Goal: Feedback & Contribution: Submit feedback/report problem

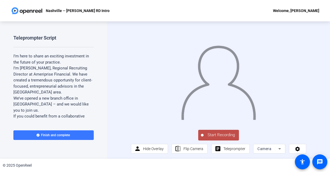
click at [218, 138] on span "Start Recording" at bounding box center [220, 135] width 35 height 6
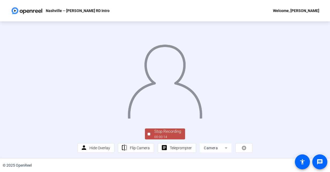
scroll to position [30, 0]
click at [169, 138] on div "00:00:15" at bounding box center [167, 137] width 27 height 5
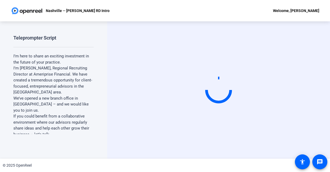
scroll to position [0, 0]
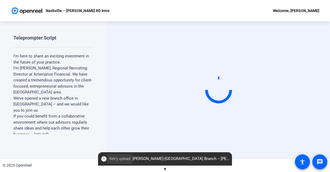
click at [112, 158] on span "Retry upload" at bounding box center [119, 159] width 21 height 6
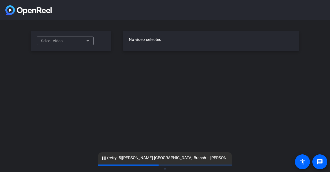
click at [76, 39] on div "Select Video" at bounding box center [63, 41] width 45 height 6
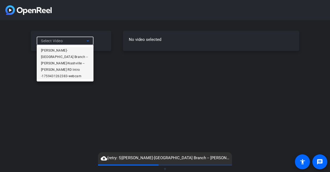
click at [70, 49] on span "[PERSON_NAME]-[GEOGRAPHIC_DATA] Branch -- [PERSON_NAME]-Nashville -- [PERSON_NA…" at bounding box center [65, 63] width 48 height 32
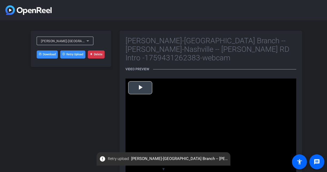
click at [140, 88] on span "Video Player" at bounding box center [140, 88] width 0 height 0
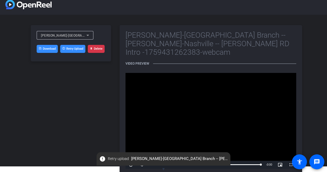
scroll to position [10, 0]
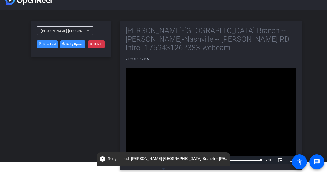
click at [95, 46] on button "Delete" at bounding box center [96, 44] width 17 height 8
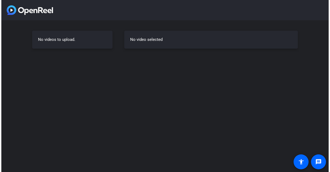
scroll to position [0, 0]
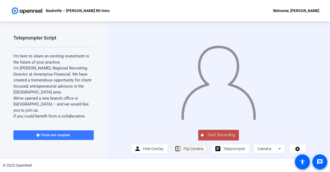
click at [192, 151] on span "Flip Camera" at bounding box center [193, 149] width 20 height 4
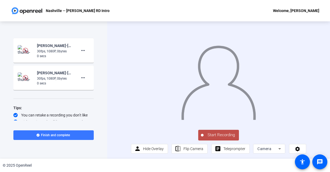
scroll to position [182, 0]
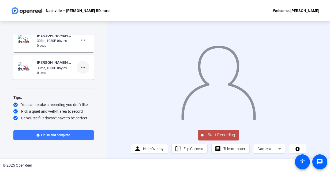
click at [81, 66] on mat-icon "more_horiz" at bounding box center [83, 67] width 6 height 6
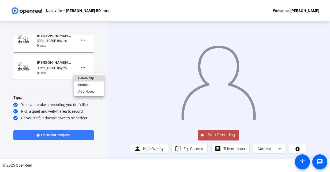
click at [87, 79] on span "Delete clip" at bounding box center [88, 78] width 21 height 6
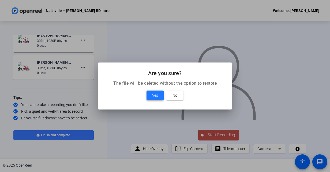
click at [151, 98] on span at bounding box center [154, 95] width 17 height 13
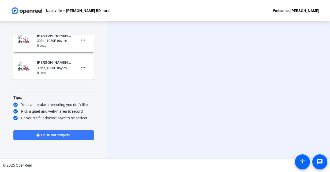
scroll to position [155, 0]
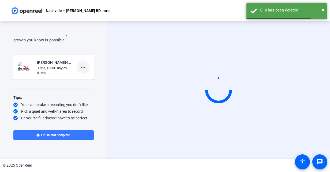
click at [83, 65] on mat-icon "more_horiz" at bounding box center [83, 67] width 6 height 6
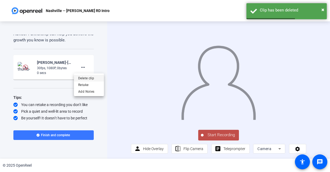
click at [86, 79] on span "Delete clip" at bounding box center [88, 78] width 21 height 6
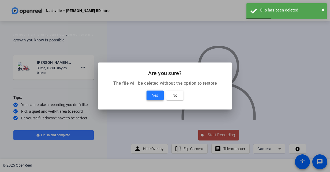
click at [147, 94] on span at bounding box center [154, 95] width 17 height 13
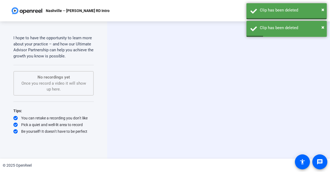
scroll to position [138, 0]
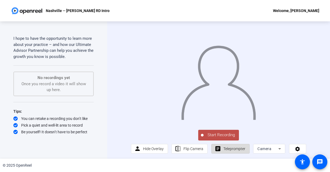
click at [235, 151] on span "Teleprompter" at bounding box center [234, 149] width 22 height 4
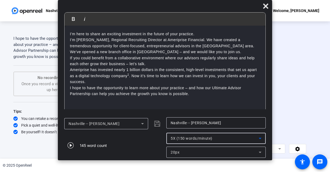
click at [219, 136] on div "5X (150 words/minute)" at bounding box center [214, 138] width 88 height 6
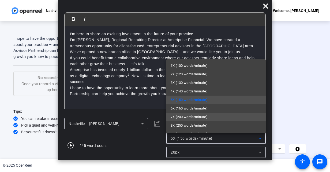
click at [192, 114] on span "7X (200 words/minute)" at bounding box center [188, 117] width 37 height 6
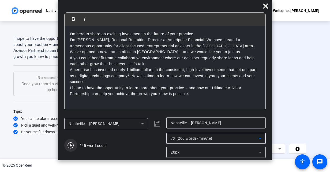
click at [71, 145] on icon "button" at bounding box center [70, 146] width 6 height 6
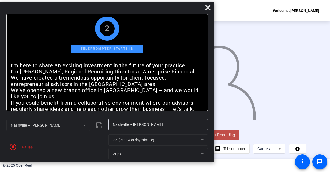
drag, startPoint x: 214, startPoint y: 9, endPoint x: 136, endPoint y: 12, distance: 77.4
click at [136, 12] on div at bounding box center [107, 8] width 214 height 9
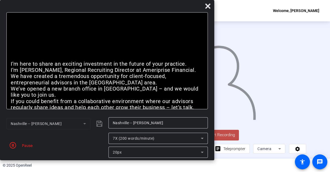
drag, startPoint x: 167, startPoint y: 10, endPoint x: 163, endPoint y: 5, distance: 6.1
click at [163, 5] on div at bounding box center [107, 7] width 214 height 9
click at [225, 138] on span "Start Recording" at bounding box center [220, 135] width 35 height 6
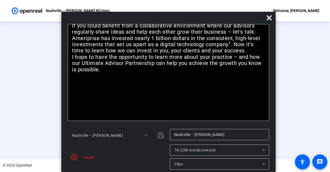
drag, startPoint x: 159, startPoint y: 6, endPoint x: 220, endPoint y: 59, distance: 80.7
click at [220, 59] on div "Bold Italic I’m here to share an exciting investment in the future of your prac…" at bounding box center [168, 92] width 214 height 161
click at [75, 157] on icon "button" at bounding box center [74, 157] width 6 height 6
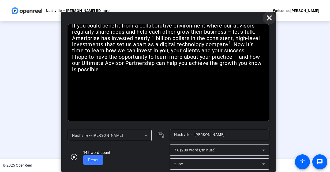
click at [268, 19] on icon at bounding box center [268, 17] width 5 height 5
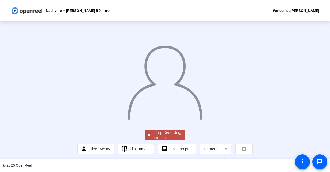
scroll to position [30, 0]
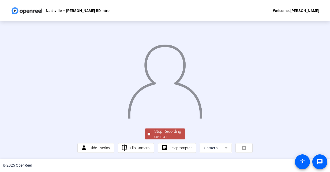
click at [162, 134] on div "Stop Recording" at bounding box center [167, 132] width 27 height 6
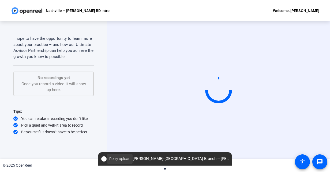
click at [115, 159] on span "Retry upload" at bounding box center [119, 159] width 21 height 6
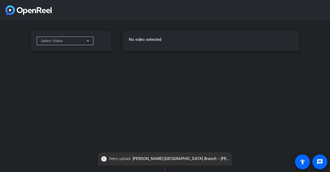
click at [81, 38] on div "Select Video" at bounding box center [63, 41] width 45 height 6
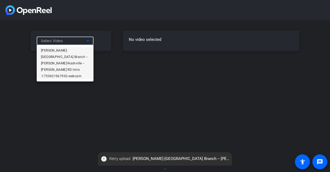
click at [64, 50] on span "[PERSON_NAME]-[GEOGRAPHIC_DATA] Branch -- [PERSON_NAME]-Nashville -- [PERSON_NA…" at bounding box center [65, 63] width 48 height 32
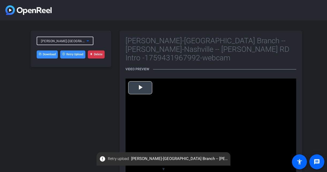
click at [140, 88] on span "Video Player" at bounding box center [140, 88] width 0 height 0
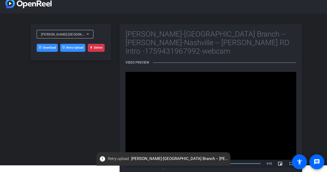
scroll to position [10, 0]
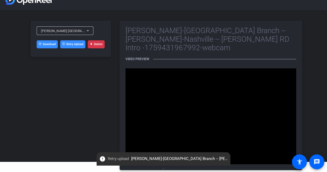
click at [95, 43] on button "Delete" at bounding box center [96, 44] width 17 height 8
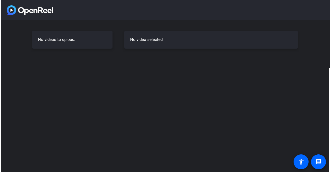
scroll to position [0, 0]
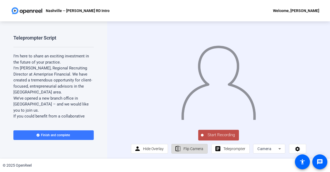
click at [188, 151] on span "Flip Camera" at bounding box center [193, 149] width 20 height 4
click at [213, 138] on span "Start Recording" at bounding box center [220, 135] width 35 height 6
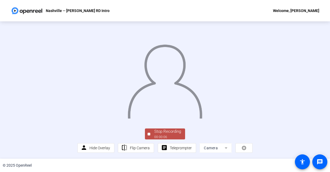
scroll to position [30, 0]
click at [158, 130] on div "Stop Recording" at bounding box center [167, 132] width 27 height 6
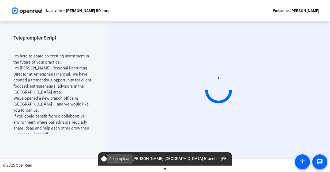
click at [115, 161] on span "Retry upload" at bounding box center [119, 159] width 21 height 6
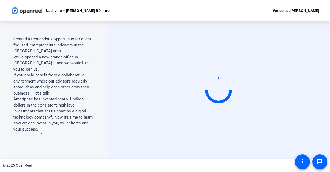
scroll to position [54, 0]
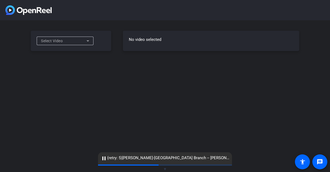
click at [81, 37] on div "Select Video" at bounding box center [65, 41] width 48 height 9
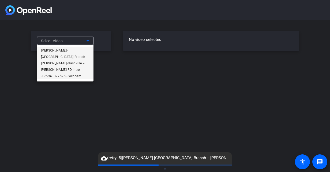
click at [69, 51] on span "[PERSON_NAME]-[GEOGRAPHIC_DATA] Branch -- [PERSON_NAME]-Nashville -- [PERSON_NA…" at bounding box center [65, 63] width 48 height 32
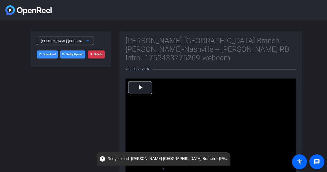
scroll to position [10, 0]
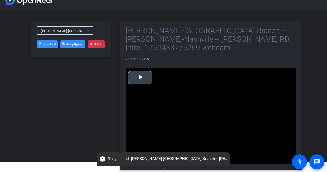
click at [140, 78] on span "Video Player" at bounding box center [140, 78] width 0 height 0
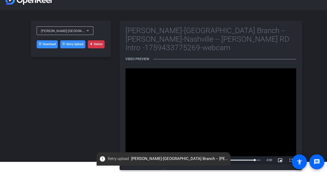
click at [96, 45] on button "Delete" at bounding box center [96, 44] width 17 height 8
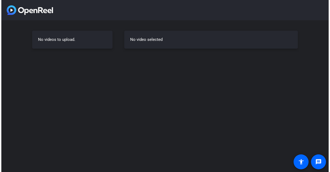
scroll to position [0, 0]
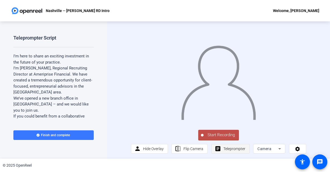
click at [225, 154] on span "Teleprompter" at bounding box center [234, 149] width 22 height 10
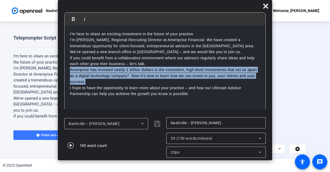
drag, startPoint x: 93, startPoint y: 82, endPoint x: 69, endPoint y: 70, distance: 27.2
click at [69, 70] on div "I’m here to share an exciting investment in the future of your practice. I’m Ch…" at bounding box center [164, 70] width 201 height 88
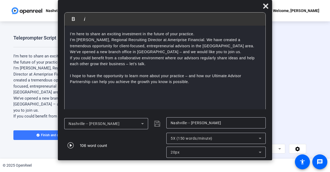
click at [208, 46] on p "I’m Chris Porod, Regional Recruiting Director at Ameriprise Financial. We have …" at bounding box center [165, 43] width 190 height 12
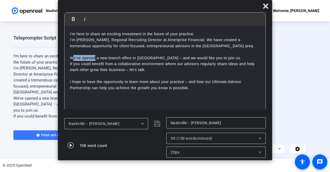
drag, startPoint x: 95, startPoint y: 58, endPoint x: 74, endPoint y: 59, distance: 21.4
click at [74, 59] on p "We’ve opened a new branch office in [GEOGRAPHIC_DATA] – and we would like you t…" at bounding box center [165, 58] width 190 height 6
click at [155, 74] on p at bounding box center [165, 76] width 190 height 6
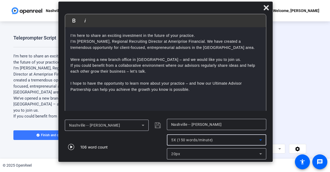
click at [238, 138] on div "5X (150 words/minute)" at bounding box center [215, 140] width 88 height 6
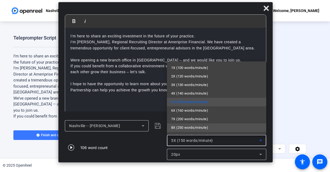
scroll to position [7, 0]
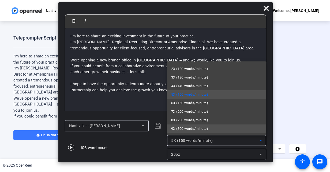
click at [211, 126] on mat-option "9X (300 words/minute)" at bounding box center [216, 129] width 99 height 9
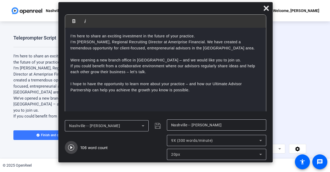
click at [71, 148] on icon "button" at bounding box center [71, 148] width 6 height 6
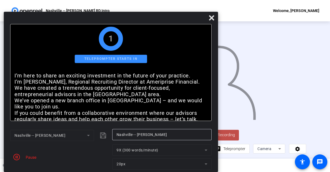
drag, startPoint x: 203, startPoint y: 9, endPoint x: 148, endPoint y: 26, distance: 57.3
click at [148, 26] on div "Bold Italic I’m here to share an exciting investment in the future of your prac…" at bounding box center [111, 92] width 214 height 161
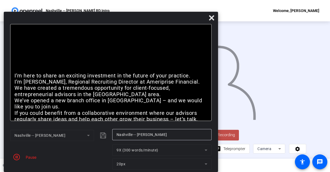
click at [233, 138] on span "Start Recording" at bounding box center [220, 135] width 35 height 6
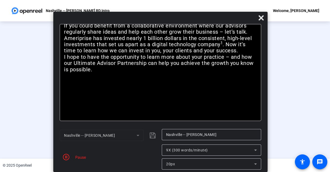
drag, startPoint x: 147, startPoint y: 17, endPoint x: 197, endPoint y: 44, distance: 56.3
click at [197, 44] on div "Bold Italic I’m here to share an exciting investment in the future of your prac…" at bounding box center [160, 92] width 214 height 161
click at [64, 155] on icon "button" at bounding box center [66, 157] width 6 height 6
click at [124, 134] on div "Nashville -- Chris P" at bounding box center [100, 135] width 73 height 6
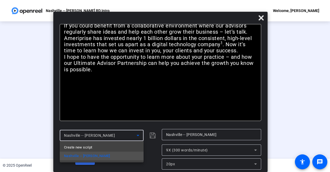
click at [113, 117] on div at bounding box center [165, 86] width 330 height 172
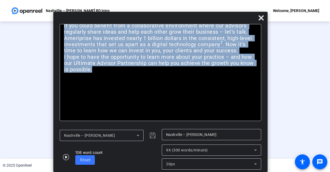
drag, startPoint x: 96, startPoint y: 86, endPoint x: 56, endPoint y: 15, distance: 81.7
click at [55, 13] on div "Bold Italic I’m here to share an exciting investment in the future of your prac…" at bounding box center [160, 92] width 214 height 161
click at [122, 91] on div "I’m here to share an exciting investment in the future of your practice. I’m Ch…" at bounding box center [160, 72] width 201 height 97
click at [260, 20] on icon at bounding box center [261, 18] width 6 height 6
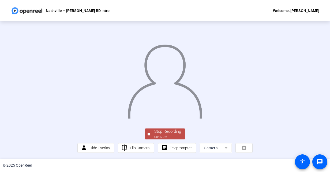
scroll to position [30, 0]
click at [170, 149] on span "Teleprompter" at bounding box center [181, 148] width 22 height 4
click at [155, 133] on div "Stop Recording" at bounding box center [167, 132] width 27 height 6
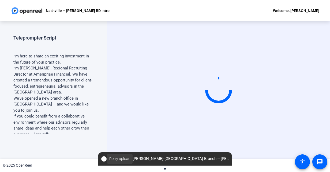
click at [118, 160] on span "Retry upload" at bounding box center [119, 159] width 21 height 6
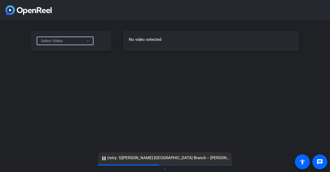
click at [77, 43] on div "Select Video" at bounding box center [63, 41] width 45 height 6
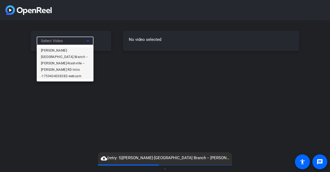
click at [69, 51] on span "[PERSON_NAME]-[GEOGRAPHIC_DATA] Branch -- [PERSON_NAME]-Nashville -- [PERSON_NA…" at bounding box center [65, 63] width 48 height 32
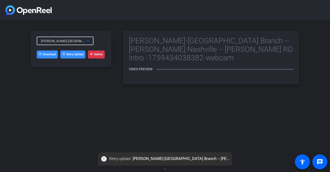
click at [98, 56] on button "Delete" at bounding box center [96, 55] width 17 height 8
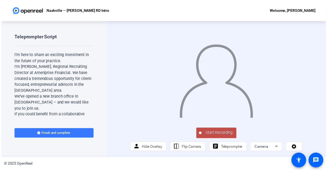
scroll to position [4, 0]
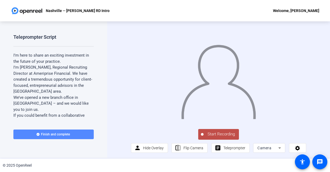
click at [58, 132] on span "Finish and complete" at bounding box center [55, 134] width 29 height 4
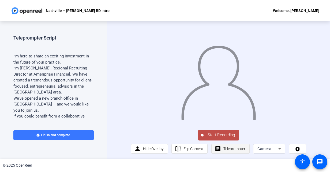
click at [229, 151] on span "Teleprompter" at bounding box center [234, 149] width 22 height 4
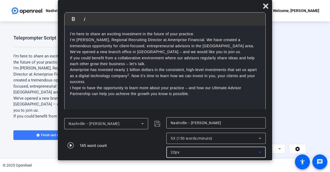
click at [182, 155] on div "20px" at bounding box center [214, 152] width 88 height 6
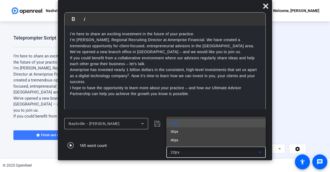
click at [162, 145] on div at bounding box center [165, 86] width 330 height 172
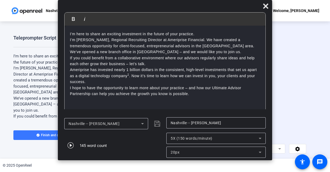
click at [180, 140] on span "5X (150 words/minute)" at bounding box center [191, 138] width 42 height 4
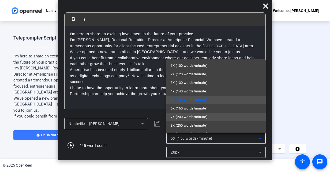
click at [184, 118] on span "7X (200 words/minute)" at bounding box center [188, 117] width 37 height 6
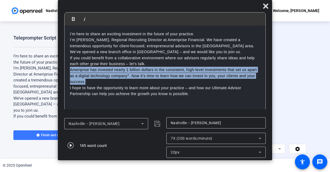
drag, startPoint x: 70, startPoint y: 69, endPoint x: 95, endPoint y: 83, distance: 29.2
click at [95, 83] on div "I’m here to share an exciting investment in the future of your practice. I’m Ch…" at bounding box center [164, 70] width 201 height 88
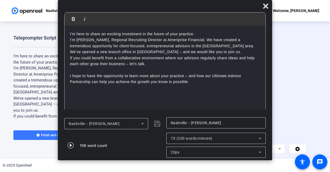
click at [71, 77] on p "I hope to have the opportunity to learn more about your practice – and how our …" at bounding box center [165, 79] width 190 height 12
click at [74, 145] on span "button" at bounding box center [70, 145] width 13 height 13
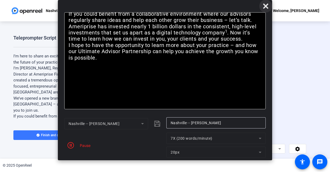
click at [264, 4] on icon at bounding box center [265, 5] width 5 height 5
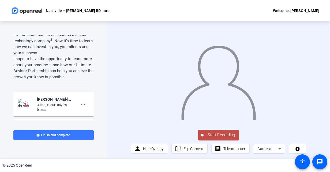
scroll to position [161, 0]
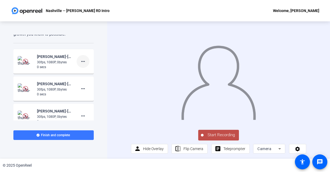
click at [80, 60] on mat-icon "more_horiz" at bounding box center [83, 61] width 6 height 6
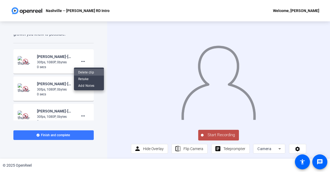
click at [86, 73] on span "Delete clip" at bounding box center [88, 72] width 21 height 6
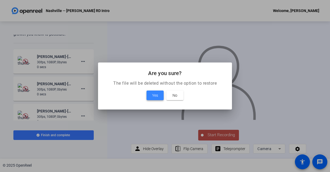
click at [152, 94] on span "Yes" at bounding box center [155, 95] width 6 height 6
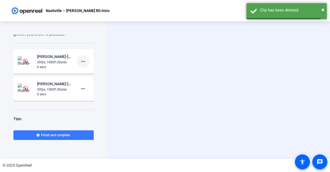
click at [82, 60] on mat-icon "more_horiz" at bounding box center [83, 61] width 6 height 6
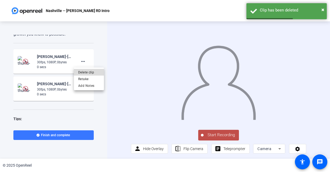
click at [85, 71] on span "Delete clip" at bounding box center [88, 72] width 21 height 6
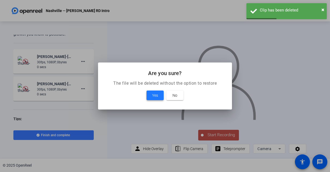
click at [147, 93] on span at bounding box center [154, 95] width 17 height 13
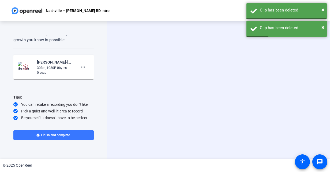
scroll to position [155, 0]
click at [80, 67] on mat-icon "more_horiz" at bounding box center [83, 67] width 6 height 6
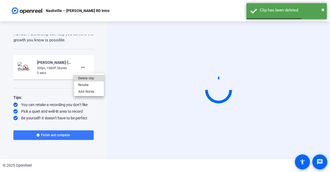
click at [79, 81] on span "Delete clip" at bounding box center [88, 78] width 21 height 6
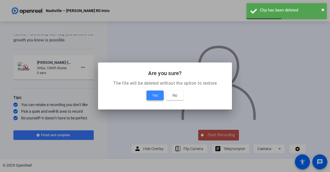
click at [157, 100] on span at bounding box center [154, 95] width 17 height 13
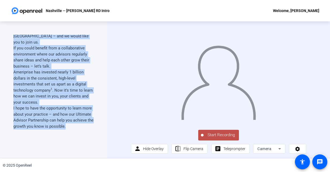
scroll to position [80, 0]
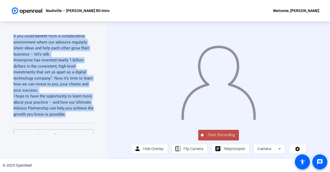
drag, startPoint x: 13, startPoint y: 54, endPoint x: 79, endPoint y: 121, distance: 93.7
click at [79, 121] on div "Teleprompter Script I’m here to share an exciting investment in the future of y…" at bounding box center [53, 85] width 80 height 100
copy div "I’m here to share an exciting investment in the future of your practice. I’m Ch…"
click at [223, 138] on span "Start Recording" at bounding box center [220, 135] width 35 height 6
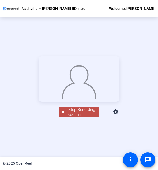
scroll to position [26, 0]
click at [76, 117] on div "00:00:42" at bounding box center [81, 115] width 27 height 5
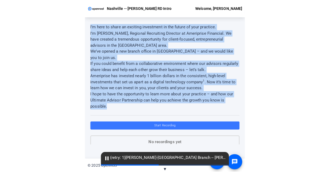
scroll to position [5, 0]
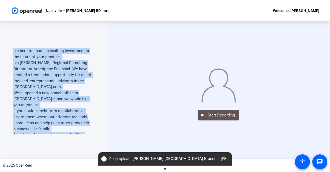
click at [105, 161] on mat-icon "error" at bounding box center [104, 159] width 6 height 6
click at [111, 160] on span "Retry upload" at bounding box center [119, 159] width 21 height 6
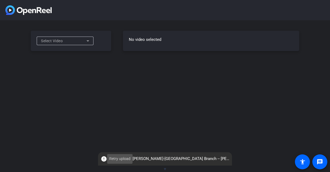
click at [113, 158] on span "Retry upload" at bounding box center [119, 159] width 21 height 6
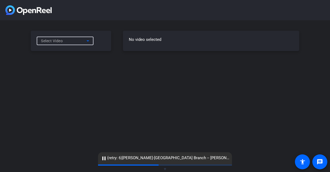
click at [68, 38] on div "Select Video" at bounding box center [63, 41] width 45 height 6
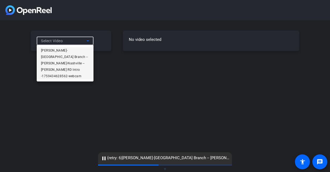
click at [62, 52] on span "[PERSON_NAME]-[GEOGRAPHIC_DATA] Branch -- [PERSON_NAME]-Nashville -- [PERSON_NA…" at bounding box center [65, 63] width 48 height 32
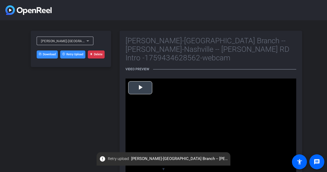
click at [140, 88] on span "Video Player" at bounding box center [140, 88] width 0 height 0
click at [97, 54] on button "Delete" at bounding box center [96, 55] width 17 height 8
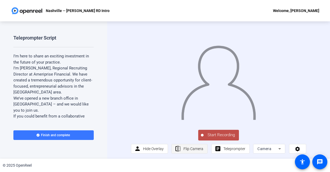
click at [183, 151] on span "Flip Camera" at bounding box center [193, 149] width 20 height 4
click at [212, 136] on span "Start Recording" at bounding box center [220, 135] width 35 height 6
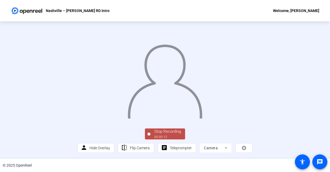
scroll to position [30, 0]
click at [164, 136] on div "00:00:13" at bounding box center [167, 137] width 27 height 5
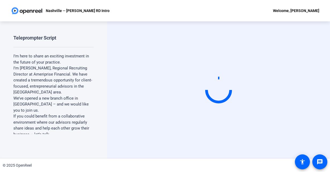
scroll to position [0, 0]
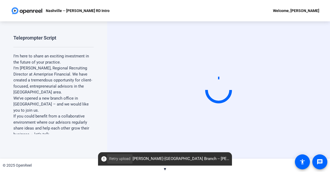
click at [112, 161] on span "Retry upload" at bounding box center [119, 159] width 21 height 6
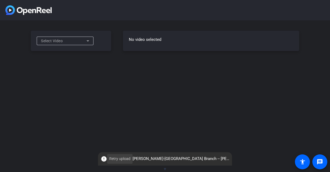
click at [112, 157] on span "Retry upload" at bounding box center [119, 159] width 21 height 6
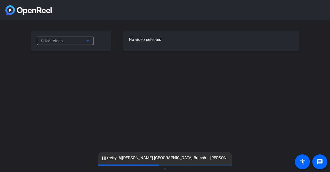
click at [80, 41] on div "Select Video" at bounding box center [63, 41] width 45 height 6
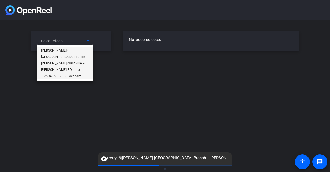
click at [67, 49] on span "[PERSON_NAME]-[GEOGRAPHIC_DATA] Branch -- [PERSON_NAME]-Nashville -- [PERSON_NA…" at bounding box center [65, 63] width 48 height 32
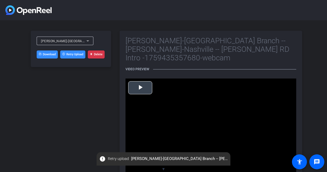
click at [140, 88] on span "Video Player" at bounding box center [140, 88] width 0 height 0
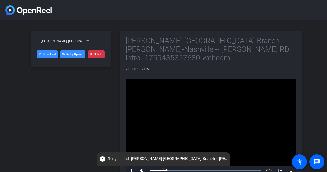
scroll to position [10, 0]
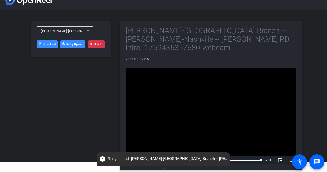
click at [94, 44] on button "Delete" at bounding box center [96, 44] width 17 height 8
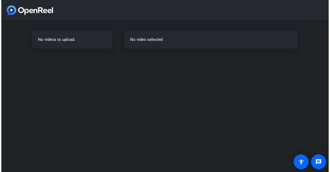
scroll to position [0, 0]
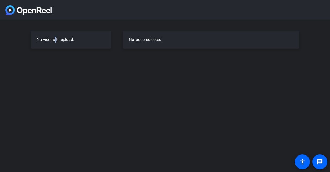
drag, startPoint x: 53, startPoint y: 39, endPoint x: 56, endPoint y: 37, distance: 2.8
click at [54, 39] on div "No videos to upload." at bounding box center [71, 40] width 80 height 18
click at [150, 39] on h3 "No video selected" at bounding box center [211, 40] width 164 height 6
click at [67, 14] on div at bounding box center [165, 10] width 330 height 20
click at [7, 9] on img at bounding box center [28, 10] width 46 height 10
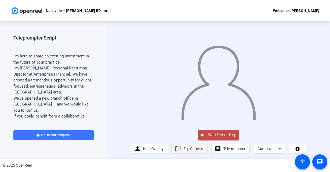
click at [196, 151] on span "Flip Camera" at bounding box center [193, 149] width 20 height 4
click at [221, 137] on span "Start Recording" at bounding box center [220, 135] width 35 height 6
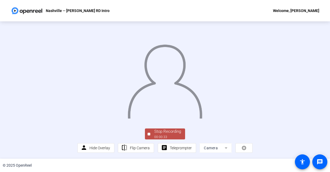
scroll to position [30, 0]
click at [168, 131] on div "Stop Recording" at bounding box center [167, 132] width 27 height 6
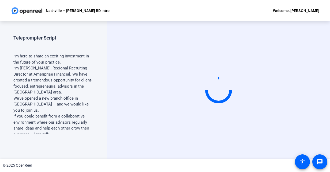
scroll to position [0, 0]
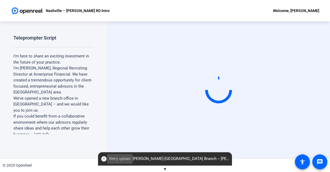
click at [120, 162] on span at bounding box center [119, 159] width 25 height 13
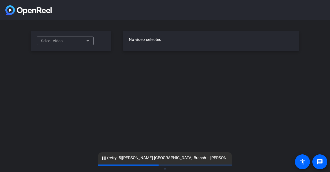
click at [60, 43] on div "Select Video" at bounding box center [63, 41] width 45 height 6
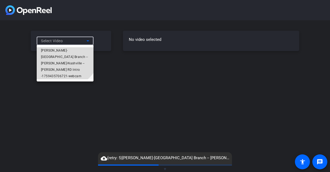
click at [60, 50] on span "[PERSON_NAME]-[GEOGRAPHIC_DATA] Branch -- [PERSON_NAME]-Nashville -- [PERSON_NA…" at bounding box center [65, 63] width 48 height 32
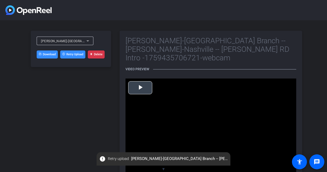
click at [140, 88] on span "Video Player" at bounding box center [140, 88] width 0 height 0
click at [102, 52] on button "Delete" at bounding box center [96, 55] width 17 height 8
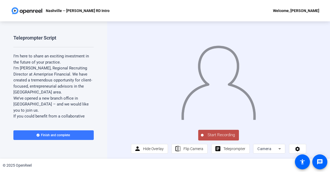
click at [231, 138] on span "Start Recording" at bounding box center [220, 135] width 35 height 6
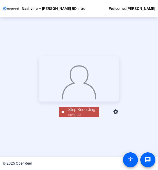
scroll to position [26, 0]
click at [90, 113] on div "Stop Recording" at bounding box center [81, 110] width 27 height 6
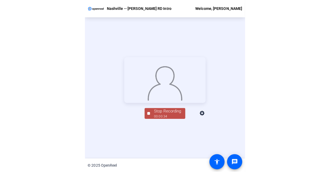
scroll to position [0, 0]
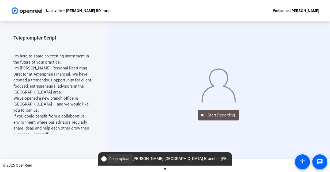
click at [114, 159] on span "Retry upload" at bounding box center [119, 159] width 21 height 6
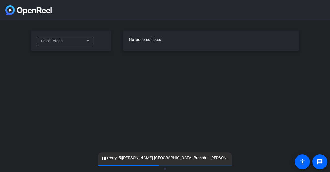
click at [54, 42] on span "Select Video" at bounding box center [52, 41] width 22 height 4
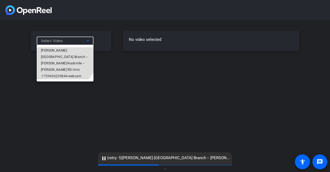
click at [55, 49] on span "[PERSON_NAME]-[GEOGRAPHIC_DATA] Branch -- [PERSON_NAME]-Nashville -- [PERSON_NA…" at bounding box center [65, 63] width 48 height 32
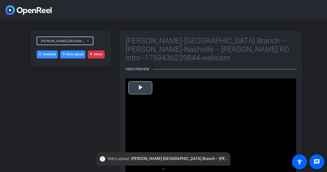
click at [140, 88] on span "Video Player" at bounding box center [140, 88] width 0 height 0
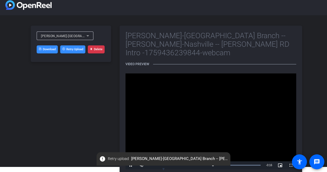
scroll to position [10, 0]
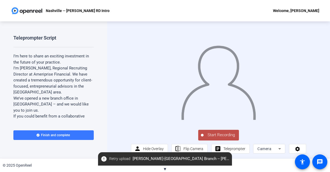
click at [215, 138] on span "Start Recording" at bounding box center [220, 135] width 35 height 6
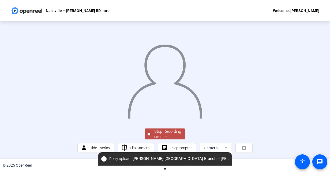
scroll to position [30, 0]
click at [174, 133] on div "Stop Recording" at bounding box center [167, 132] width 27 height 6
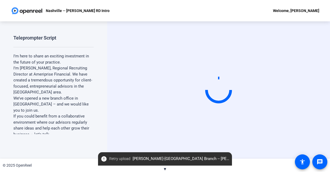
scroll to position [0, 0]
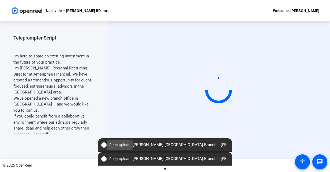
click at [125, 144] on span "Retry upload" at bounding box center [119, 145] width 21 height 6
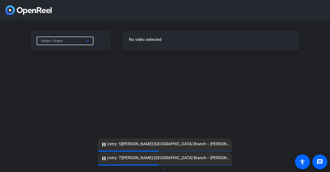
click at [76, 42] on div "Select Video" at bounding box center [63, 41] width 45 height 6
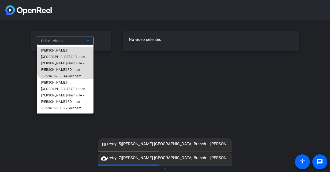
click at [73, 51] on span "[PERSON_NAME]-[GEOGRAPHIC_DATA] Branch -- [PERSON_NAME]-Nashville -- [PERSON_NA…" at bounding box center [65, 63] width 48 height 32
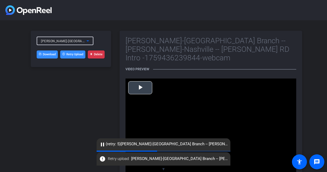
click at [140, 88] on span "Video Player" at bounding box center [140, 88] width 0 height 0
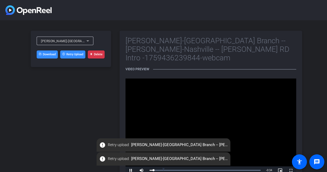
scroll to position [10, 0]
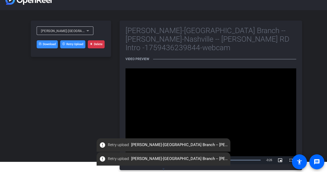
click at [75, 32] on span "[PERSON_NAME]-[GEOGRAPHIC_DATA] Branch -- [PERSON_NAME]-Nashville -- [PERSON_NA…" at bounding box center [142, 31] width 203 height 4
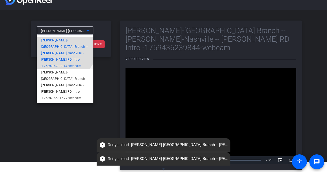
click at [63, 48] on span "[PERSON_NAME]-[GEOGRAPHIC_DATA] Branch -- [PERSON_NAME]-Nashville -- [PERSON_NA…" at bounding box center [65, 53] width 48 height 32
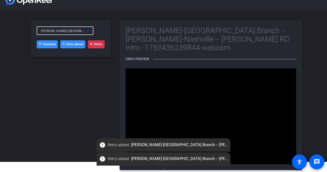
click at [88, 30] on icon at bounding box center [88, 31] width 6 height 6
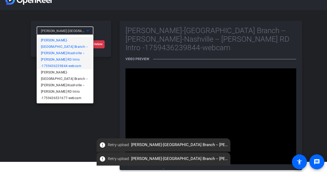
click at [47, 52] on span "[PERSON_NAME]-[GEOGRAPHIC_DATA] Branch -- [PERSON_NAME]-Nashville -- [PERSON_NA…" at bounding box center [65, 53] width 48 height 32
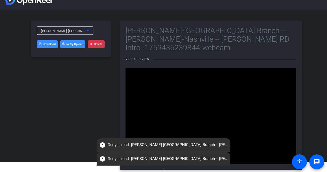
click at [84, 28] on div "[PERSON_NAME]-[GEOGRAPHIC_DATA] Branch -- [PERSON_NAME]-Nashville -- [PERSON_NA…" at bounding box center [63, 31] width 45 height 7
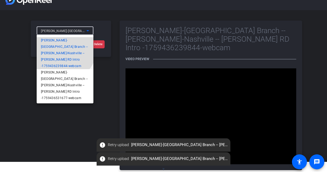
click at [57, 45] on span "[PERSON_NAME]-[GEOGRAPHIC_DATA] Branch -- [PERSON_NAME]-Nashville -- [PERSON_NA…" at bounding box center [65, 53] width 48 height 32
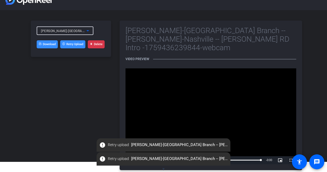
click at [102, 47] on button "Delete" at bounding box center [96, 44] width 17 height 8
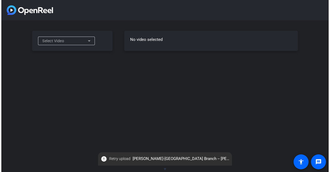
scroll to position [0, 0]
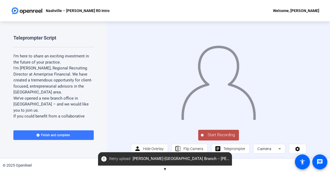
click at [224, 135] on button "Start Recording" at bounding box center [218, 135] width 41 height 11
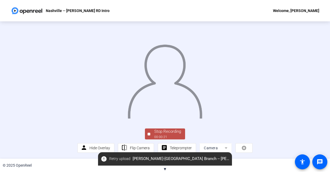
scroll to position [30, 0]
click at [170, 132] on div "Stop Recording" at bounding box center [167, 132] width 27 height 6
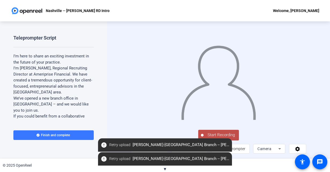
scroll to position [4, 0]
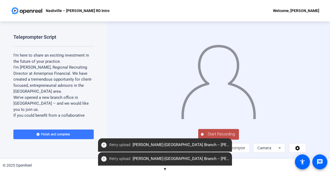
click at [213, 135] on span "Start Recording" at bounding box center [220, 134] width 35 height 6
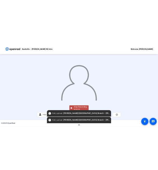
scroll to position [26, 0]
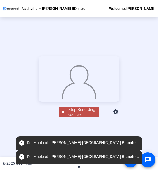
click at [74, 117] on div "00:00:36" at bounding box center [81, 115] width 27 height 5
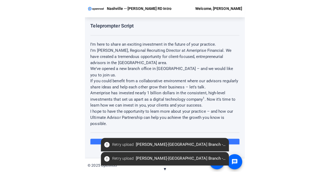
scroll to position [0, 0]
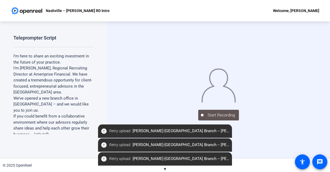
click at [119, 130] on span "Retry upload" at bounding box center [119, 131] width 21 height 6
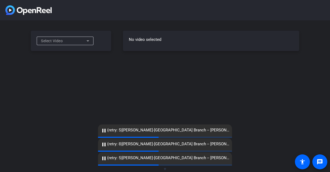
click at [76, 42] on div "Select Video" at bounding box center [63, 41] width 45 height 6
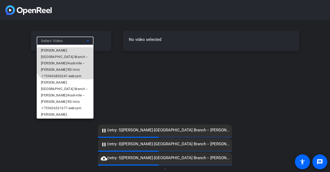
click at [70, 49] on span "[PERSON_NAME]-[GEOGRAPHIC_DATA] Branch -- [PERSON_NAME]-Nashville -- [PERSON_NA…" at bounding box center [65, 63] width 48 height 32
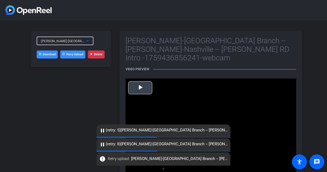
click at [140, 88] on span "Video Player" at bounding box center [140, 88] width 0 height 0
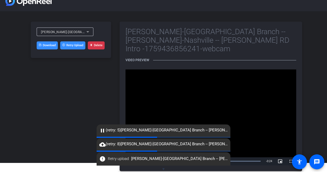
scroll to position [10, 0]
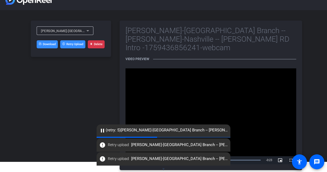
click at [100, 98] on div "[PERSON_NAME]-[GEOGRAPHIC_DATA] Branch -- [PERSON_NAME]-Nashville -- [PERSON_NA…" at bounding box center [71, 96] width 80 height 150
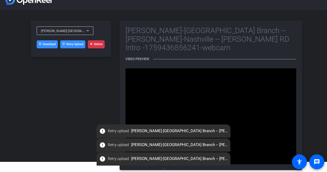
click at [98, 44] on button "Delete" at bounding box center [96, 44] width 17 height 8
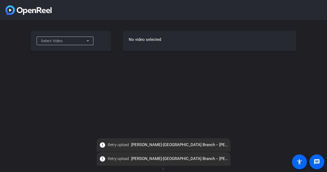
scroll to position [0, 0]
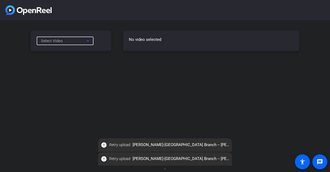
click at [78, 40] on div "Select Video" at bounding box center [63, 41] width 45 height 6
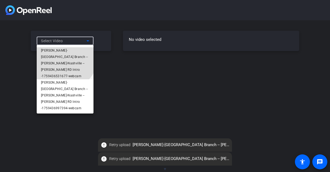
click at [58, 52] on span "Chris Porod-Nashville Branch -- Chris P-Nashville -- Chris Porod RD Intro -1759…" at bounding box center [65, 63] width 48 height 32
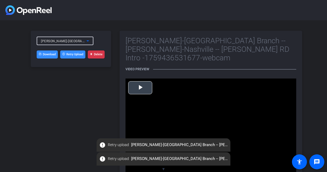
click at [140, 88] on span "Video Player" at bounding box center [140, 88] width 0 height 0
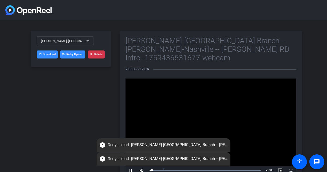
scroll to position [10, 0]
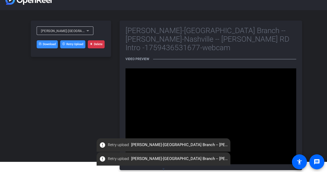
click at [97, 46] on button "Delete" at bounding box center [96, 44] width 17 height 8
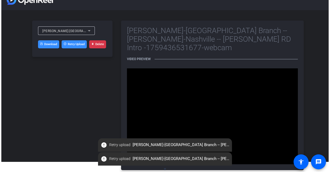
scroll to position [0, 0]
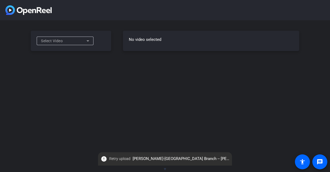
click at [86, 40] on icon at bounding box center [88, 41] width 6 height 6
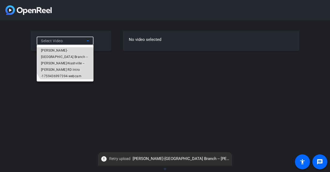
click at [77, 54] on span "Chris Porod-Nashville Branch -- Chris P-Nashville -- Chris Porod RD Intro -1759…" at bounding box center [65, 63] width 48 height 32
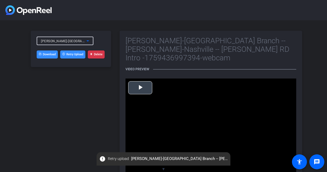
click at [140, 88] on span "Video Player" at bounding box center [140, 88] width 0 height 0
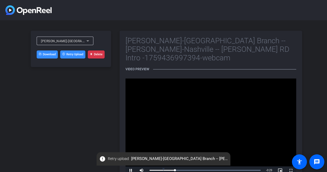
click at [94, 54] on button "Delete" at bounding box center [96, 55] width 17 height 8
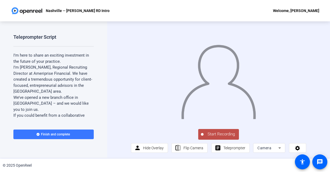
scroll to position [4, 0]
click at [223, 135] on span "Start Recording" at bounding box center [220, 134] width 35 height 6
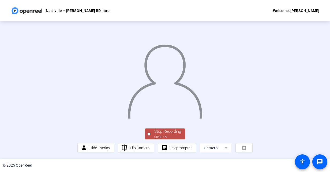
scroll to position [30, 0]
click at [173, 131] on div "Stop Recording" at bounding box center [167, 132] width 27 height 6
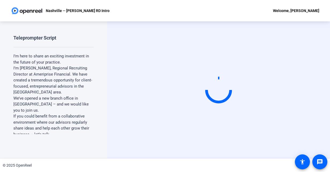
scroll to position [0, 0]
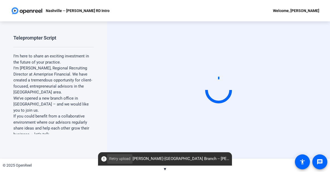
click at [111, 160] on span "Retry upload" at bounding box center [119, 159] width 21 height 6
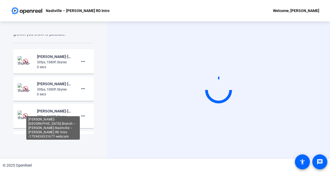
scroll to position [305, 0]
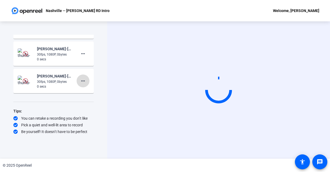
click at [80, 83] on mat-icon "more_horiz" at bounding box center [83, 81] width 6 height 6
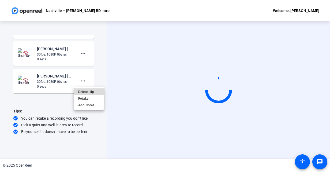
click at [81, 93] on span "Delete clip" at bounding box center [88, 92] width 21 height 6
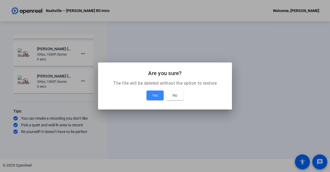
drag, startPoint x: 149, startPoint y: 98, endPoint x: 124, endPoint y: 86, distance: 28.4
click at [148, 98] on span at bounding box center [154, 95] width 17 height 13
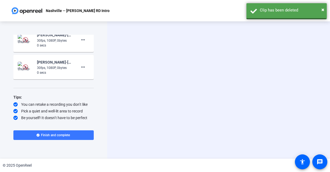
scroll to position [291, 0]
click at [82, 68] on mat-icon "more_horiz" at bounding box center [83, 67] width 6 height 6
click at [81, 77] on span "Delete clip" at bounding box center [88, 78] width 21 height 6
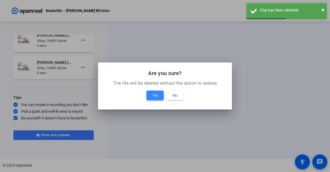
click at [154, 96] on span "Yes" at bounding box center [155, 95] width 6 height 6
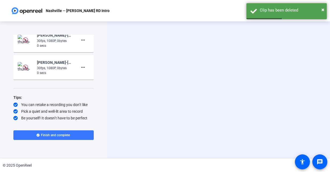
scroll to position [264, 0]
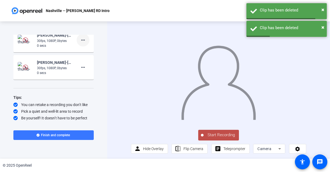
click at [80, 43] on mat-icon "more_horiz" at bounding box center [83, 40] width 6 height 6
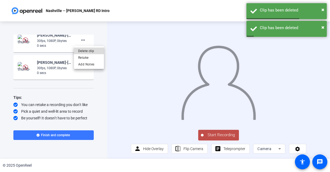
click at [83, 52] on span "Delete clip" at bounding box center [88, 51] width 21 height 6
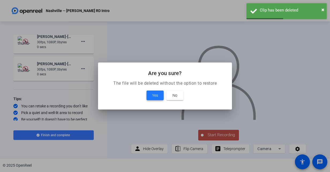
click at [154, 93] on span "Yes" at bounding box center [155, 95] width 6 height 6
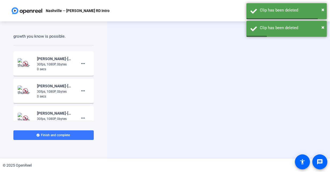
scroll to position [156, 0]
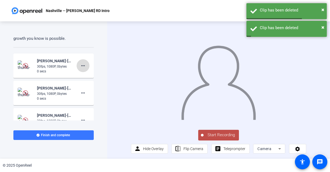
click at [82, 65] on mat-icon "more_horiz" at bounding box center [83, 66] width 6 height 6
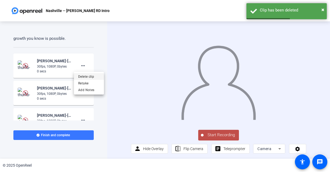
click at [84, 74] on span "Delete clip" at bounding box center [88, 77] width 21 height 6
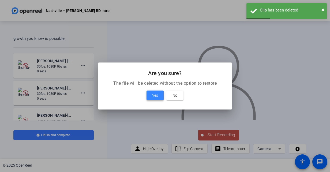
click at [157, 98] on span "Yes" at bounding box center [155, 95] width 6 height 6
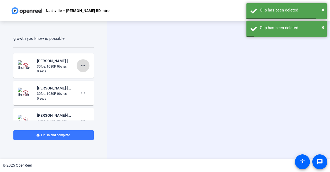
click at [80, 65] on mat-icon "more_horiz" at bounding box center [83, 66] width 6 height 6
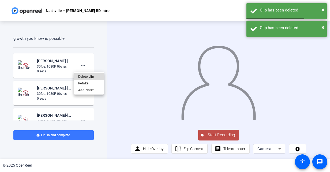
click at [83, 76] on span "Delete clip" at bounding box center [88, 77] width 21 height 6
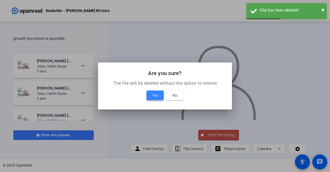
click at [152, 96] on span "Yes" at bounding box center [155, 95] width 6 height 6
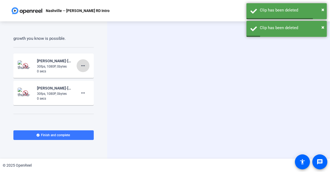
click at [80, 66] on mat-icon "more_horiz" at bounding box center [83, 66] width 6 height 6
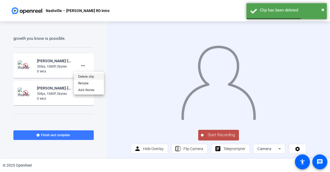
click at [84, 74] on span "Delete clip" at bounding box center [88, 77] width 21 height 6
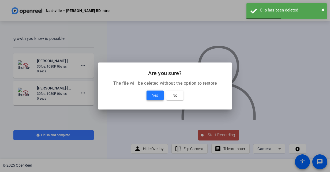
click at [159, 96] on span at bounding box center [154, 95] width 17 height 13
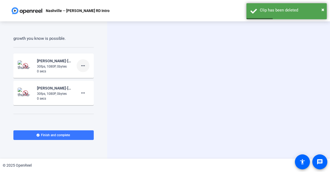
scroll to position [155, 0]
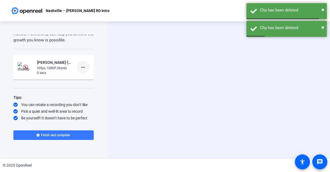
click at [80, 69] on mat-icon "more_horiz" at bounding box center [83, 67] width 6 height 6
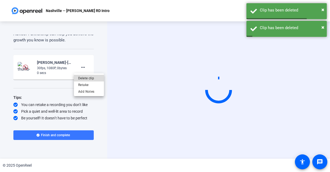
click at [83, 78] on span "Delete clip" at bounding box center [88, 78] width 21 height 6
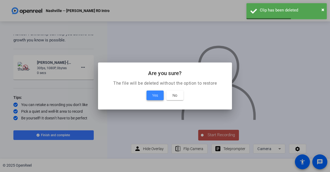
click at [155, 99] on span at bounding box center [154, 95] width 17 height 13
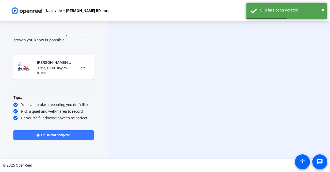
scroll to position [138, 0]
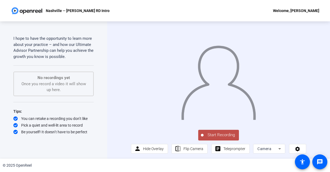
click at [229, 138] on span "Start Recording" at bounding box center [220, 135] width 35 height 6
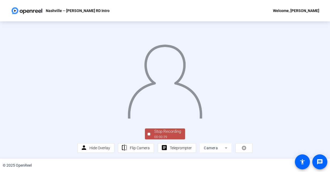
scroll to position [30, 0]
click at [168, 135] on div "00:00:30" at bounding box center [167, 137] width 27 height 5
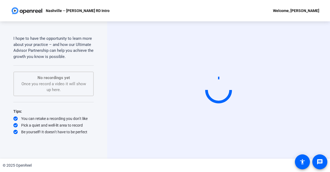
scroll to position [0, 0]
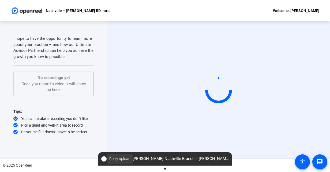
click at [109, 158] on span "Retry upload" at bounding box center [119, 159] width 21 height 6
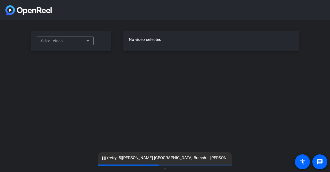
click at [78, 43] on div "Select Video" at bounding box center [63, 41] width 45 height 6
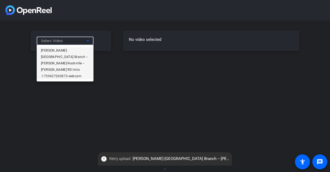
click at [66, 51] on span "[PERSON_NAME]-[GEOGRAPHIC_DATA] Branch -- [PERSON_NAME]-Nashville -- [PERSON_NA…" at bounding box center [65, 63] width 48 height 32
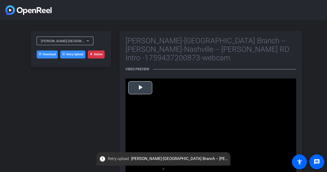
click at [140, 88] on span "Video Player" at bounding box center [140, 88] width 0 height 0
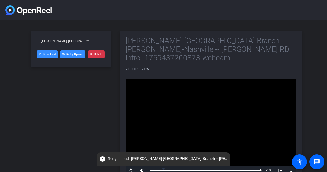
click at [94, 53] on button "Delete" at bounding box center [96, 55] width 17 height 8
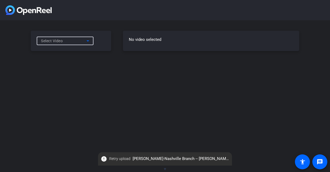
click at [76, 41] on div "Select Video" at bounding box center [63, 41] width 45 height 6
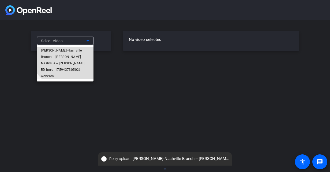
click at [69, 50] on span "[PERSON_NAME]-Nashville Branch -- [PERSON_NAME]-Nashville -- [PERSON_NAME] RD I…" at bounding box center [65, 63] width 48 height 32
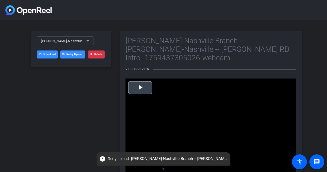
click at [140, 88] on span "Video Player" at bounding box center [140, 88] width 0 height 0
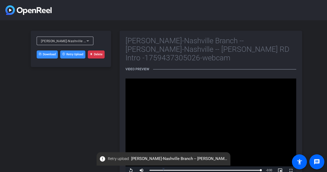
click at [97, 53] on button "Delete" at bounding box center [96, 55] width 17 height 8
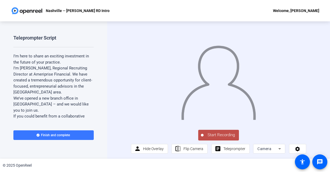
scroll to position [4, 0]
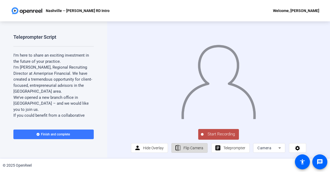
click at [197, 149] on span "Flip Camera" at bounding box center [193, 148] width 20 height 4
click at [215, 133] on span "Start Recording" at bounding box center [220, 134] width 35 height 6
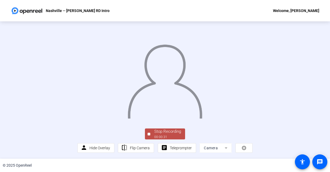
scroll to position [30, 0]
click at [177, 131] on div "Stop Recording" at bounding box center [167, 132] width 27 height 6
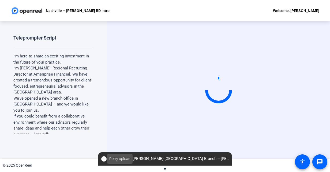
click at [112, 159] on span "Retry upload" at bounding box center [119, 159] width 21 height 6
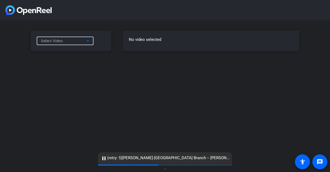
click at [78, 39] on div "Select Video" at bounding box center [63, 41] width 45 height 6
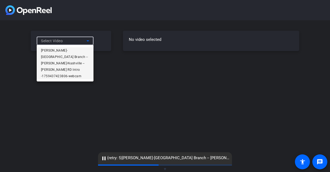
click at [72, 48] on span "[PERSON_NAME]-[GEOGRAPHIC_DATA] Branch -- [PERSON_NAME]-Nashville -- [PERSON_NA…" at bounding box center [65, 63] width 48 height 32
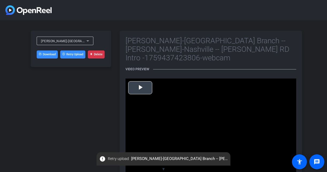
click at [140, 88] on span "Video Player" at bounding box center [140, 88] width 0 height 0
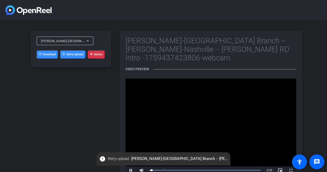
scroll to position [10, 0]
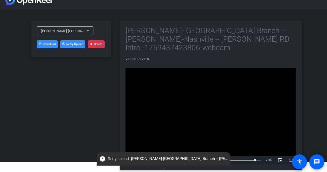
click at [132, 161] on span "Video Player" at bounding box center [130, 161] width 11 height 0
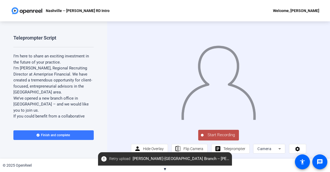
click at [216, 138] on span "Start Recording" at bounding box center [220, 135] width 35 height 6
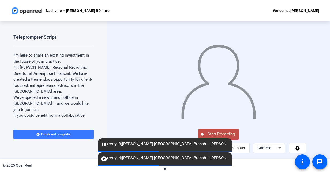
scroll to position [4, 0]
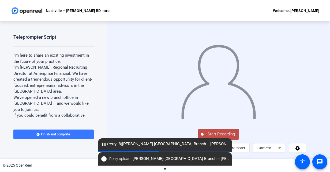
click at [217, 130] on button "Start Recording" at bounding box center [218, 134] width 41 height 11
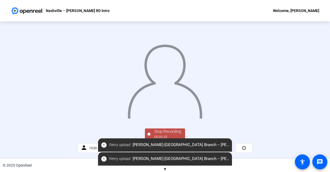
scroll to position [30, 0]
click at [150, 134] on span "Stop Recording 00:00:34" at bounding box center [167, 134] width 35 height 11
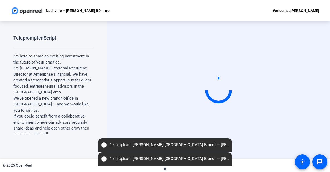
scroll to position [0, 0]
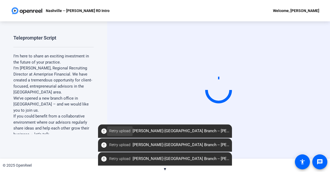
click at [120, 133] on span "Retry upload" at bounding box center [119, 131] width 21 height 6
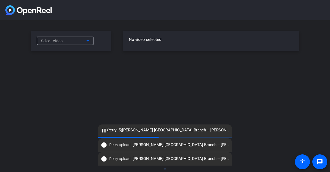
click at [86, 39] on icon at bounding box center [88, 41] width 6 height 6
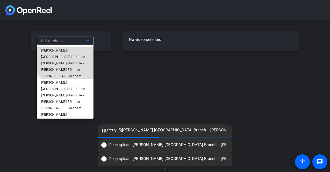
click at [70, 50] on span "[PERSON_NAME]-[GEOGRAPHIC_DATA] Branch -- [PERSON_NAME]-Nashville -- [PERSON_NA…" at bounding box center [65, 63] width 48 height 32
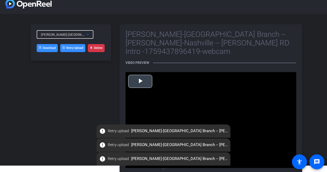
scroll to position [10, 0]
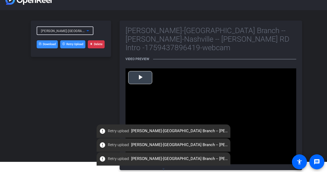
click at [140, 78] on span "Video Player" at bounding box center [140, 78] width 0 height 0
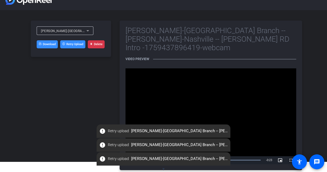
click at [112, 83] on div "Chris Porod-Nashville Branch -- Chris P-Nashville -- Chris Porod RD Intro -1759…" at bounding box center [163, 95] width 327 height 171
click at [79, 30] on span "[PERSON_NAME]-[GEOGRAPHIC_DATA] Branch -- [PERSON_NAME]-Nashville -- [PERSON_NA…" at bounding box center [142, 31] width 203 height 4
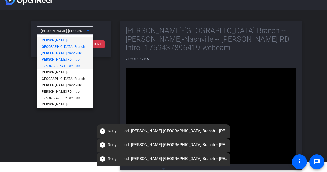
click at [63, 46] on span "[PERSON_NAME]-[GEOGRAPHIC_DATA] Branch -- [PERSON_NAME]-Nashville -- [PERSON_NA…" at bounding box center [65, 53] width 48 height 32
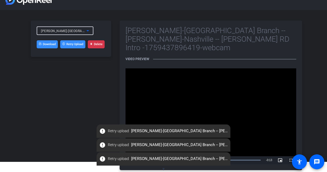
click at [86, 32] on icon at bounding box center [88, 31] width 6 height 6
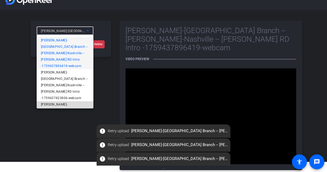
click at [71, 101] on span "[PERSON_NAME]-[GEOGRAPHIC_DATA] Branch -- [PERSON_NAME]-Nashville -- [PERSON_NA…" at bounding box center [65, 117] width 48 height 32
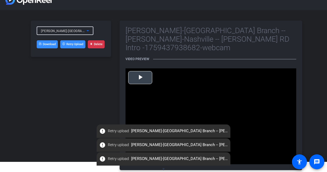
click at [140, 78] on span "Video Player" at bounding box center [140, 78] width 0 height 0
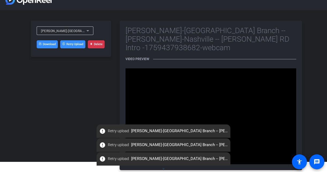
click at [100, 42] on button "Delete" at bounding box center [96, 44] width 17 height 8
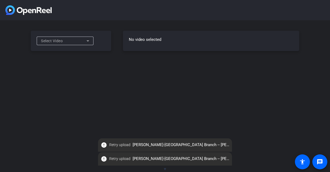
click at [75, 43] on div "Select Video" at bounding box center [63, 41] width 45 height 6
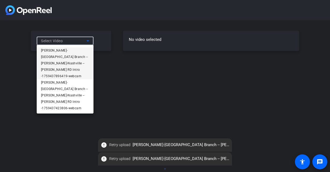
click at [74, 48] on span "Chris Porod-Nashville Branch -- Chris P-Nashville -- Chris Porod RD Intro -1759…" at bounding box center [65, 63] width 48 height 32
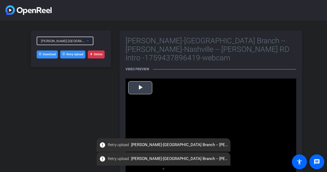
click at [140, 88] on span "Video Player" at bounding box center [140, 88] width 0 height 0
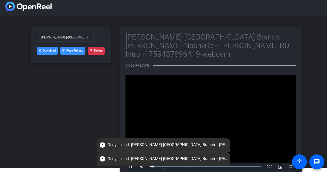
scroll to position [10, 0]
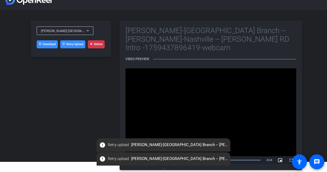
click at [91, 43] on icon at bounding box center [91, 44] width 2 height 2
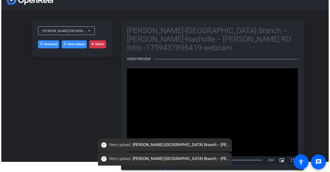
scroll to position [0, 0]
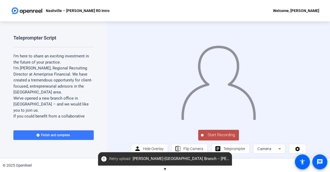
click at [228, 138] on span "Start Recording" at bounding box center [220, 135] width 35 height 6
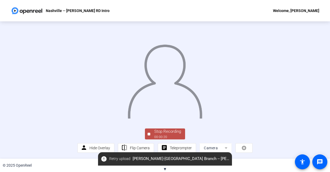
scroll to position [30, 0]
click at [165, 130] on div "Stop Recording" at bounding box center [167, 132] width 27 height 6
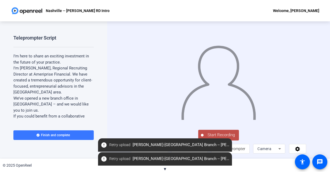
click at [218, 136] on span "Start Recording" at bounding box center [220, 135] width 35 height 6
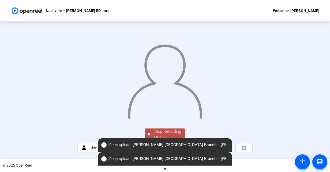
scroll to position [30, 0]
click at [165, 130] on div "Stop Recording" at bounding box center [167, 132] width 27 height 6
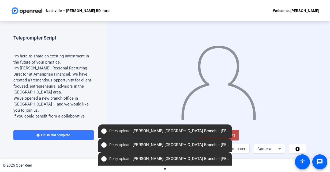
click at [234, 138] on span "Start Recording" at bounding box center [220, 135] width 35 height 6
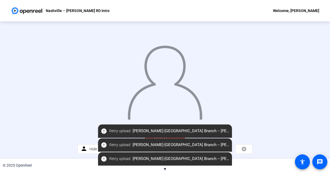
scroll to position [30, 0]
click at [161, 138] on div "error Retry upload [PERSON_NAME]-[GEOGRAPHIC_DATA] Branch -- [PERSON_NAME]-[GEO…" at bounding box center [165, 131] width 134 height 13
click at [162, 137] on div "error Retry upload [PERSON_NAME]-[GEOGRAPHIC_DATA] Branch -- [PERSON_NAME]-[GEO…" at bounding box center [165, 131] width 134 height 13
click at [86, 138] on div "Stop Recording 00:00:39 person Hide Overlay flip Flip Camera article Teleprompt…" at bounding box center [164, 140] width 175 height 25
click at [227, 131] on span "error Retry upload [PERSON_NAME]-[GEOGRAPHIC_DATA] Branch -- [PERSON_NAME]-[GEO…" at bounding box center [165, 132] width 134 height 10
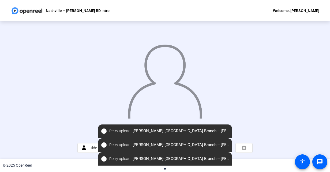
scroll to position [0, 0]
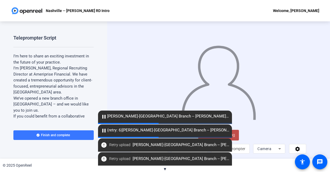
click at [228, 132] on span "pause (retry: 6) Chris Porod-Nashville Branch -- Chris P-Nashville -- Chris Por…" at bounding box center [165, 130] width 134 height 6
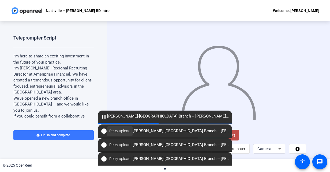
click at [108, 132] on span at bounding box center [119, 131] width 25 height 13
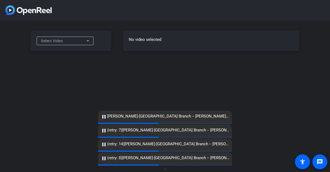
click at [91, 44] on div "Select Video" at bounding box center [65, 41] width 57 height 9
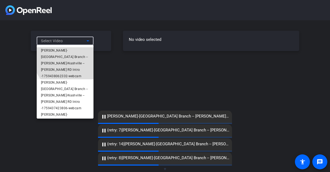
click at [80, 50] on span "[PERSON_NAME]-[GEOGRAPHIC_DATA] Branch -- [PERSON_NAME]-Nashville -- [PERSON_NA…" at bounding box center [65, 63] width 48 height 32
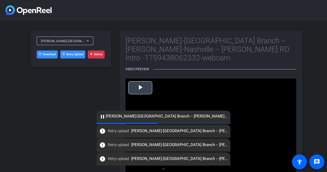
click at [140, 88] on span "Video Player" at bounding box center [140, 88] width 0 height 0
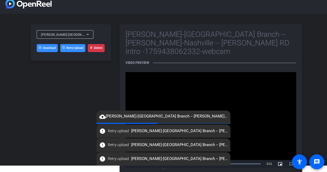
scroll to position [10, 0]
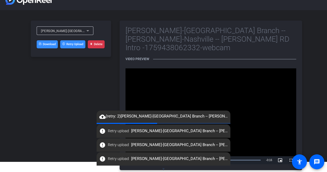
click at [94, 44] on button "Delete" at bounding box center [96, 44] width 17 height 8
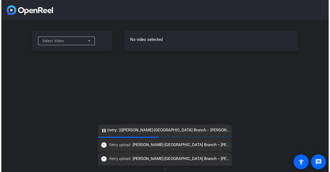
scroll to position [0, 0]
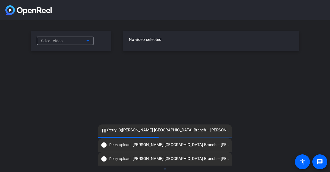
click at [87, 41] on icon at bounding box center [88, 41] width 6 height 6
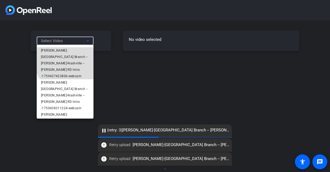
click at [77, 54] on span "Chris Porod-Nashville Branch -- Chris P-Nashville -- Chris Porod RD Intro -1759…" at bounding box center [65, 63] width 48 height 32
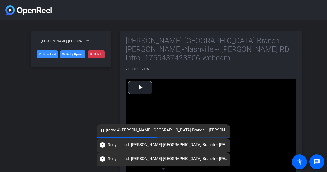
click at [101, 54] on button "Delete" at bounding box center [96, 55] width 17 height 8
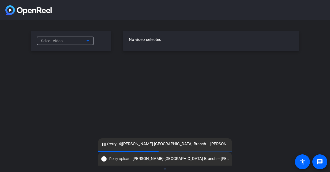
click at [87, 40] on icon at bounding box center [87, 40] width 3 height 1
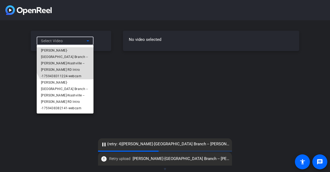
click at [83, 51] on span "Chris Porod-Nashville Branch -- Chris P-Nashville -- Chris Porod RD Intro -1759…" at bounding box center [65, 63] width 48 height 32
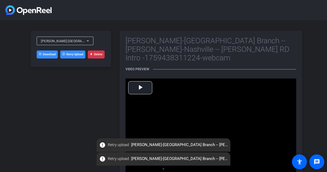
click at [95, 54] on button "Delete" at bounding box center [96, 55] width 17 height 8
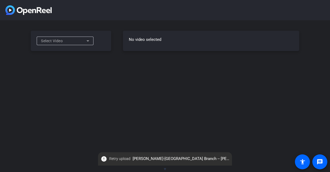
click at [85, 40] on icon at bounding box center [88, 41] width 6 height 6
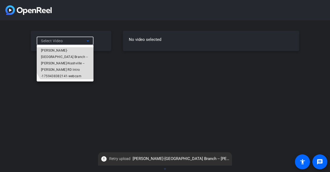
click at [84, 50] on span "Chris Porod-Nashville Branch -- Chris P-Nashville -- Chris Porod RD Intro -1759…" at bounding box center [65, 63] width 48 height 32
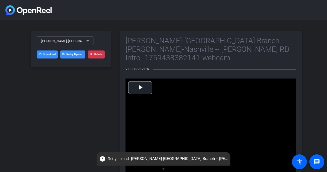
click at [93, 57] on button "Delete" at bounding box center [96, 55] width 17 height 8
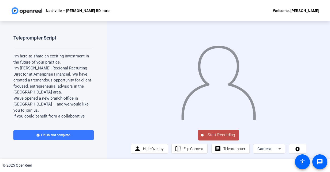
click at [221, 138] on span "Start Recording" at bounding box center [220, 135] width 35 height 6
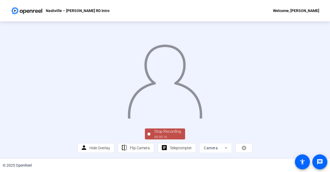
scroll to position [30, 0]
click at [162, 133] on div "Stop Recording" at bounding box center [167, 132] width 27 height 6
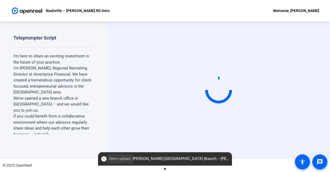
click at [127, 159] on span "Retry upload" at bounding box center [119, 159] width 21 height 6
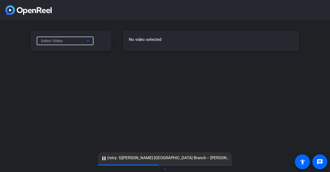
click at [66, 41] on div "Select Video" at bounding box center [63, 41] width 45 height 6
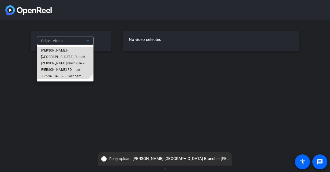
click at [59, 50] on span "[PERSON_NAME]-[GEOGRAPHIC_DATA] Branch -- [PERSON_NAME]-Nashville -- [PERSON_NA…" at bounding box center [65, 63] width 48 height 32
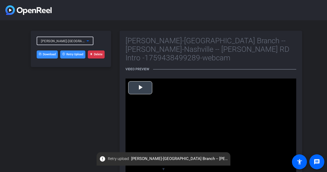
click at [140, 88] on span "Video Player" at bounding box center [140, 88] width 0 height 0
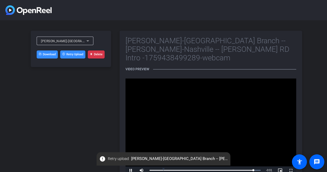
click at [96, 56] on button "Delete" at bounding box center [96, 55] width 17 height 8
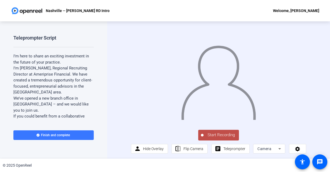
click at [209, 138] on span "Start Recording" at bounding box center [220, 135] width 35 height 6
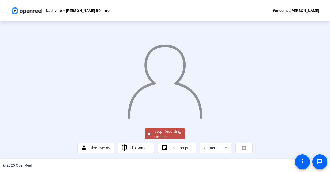
scroll to position [30, 0]
click at [162, 134] on div "Stop Recording" at bounding box center [167, 132] width 27 height 6
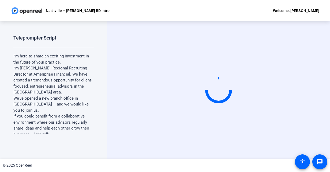
scroll to position [0, 0]
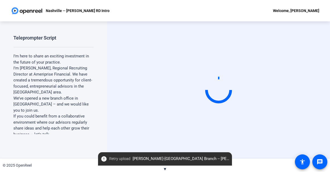
click at [114, 161] on span "Retry upload" at bounding box center [119, 159] width 21 height 6
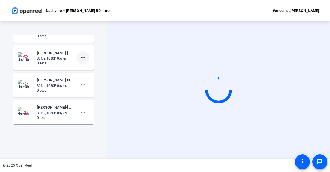
scroll to position [359, 0]
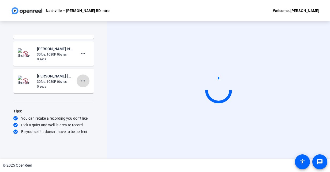
click at [81, 82] on mat-icon "more_horiz" at bounding box center [83, 81] width 6 height 6
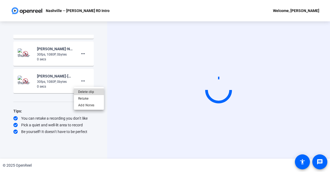
click at [87, 93] on span "Delete clip" at bounding box center [88, 92] width 21 height 6
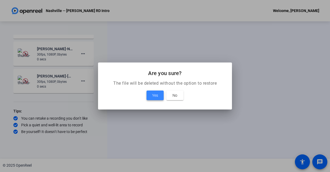
click at [149, 96] on span at bounding box center [154, 95] width 17 height 13
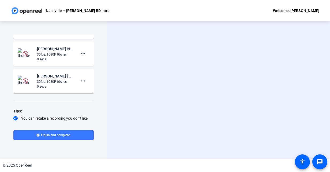
scroll to position [346, 0]
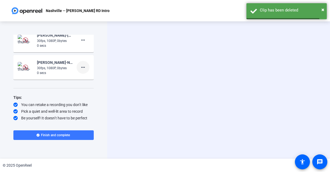
click at [80, 65] on mat-icon "more_horiz" at bounding box center [83, 67] width 6 height 6
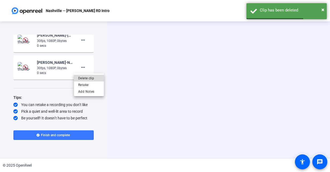
click at [83, 79] on span "Delete clip" at bounding box center [88, 78] width 21 height 6
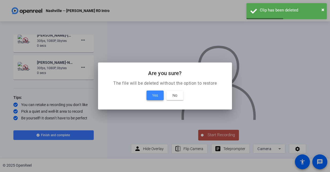
click at [148, 95] on span at bounding box center [154, 95] width 17 height 13
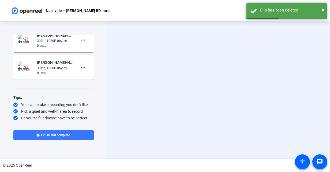
scroll to position [318, 0]
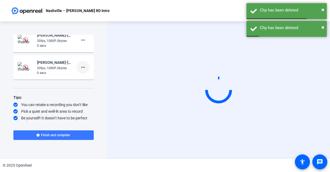
click at [81, 67] on mat-icon "more_horiz" at bounding box center [83, 67] width 6 height 6
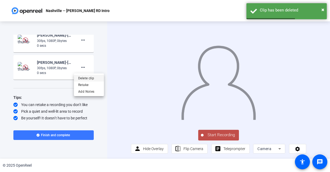
click at [86, 79] on span "Delete clip" at bounding box center [88, 78] width 21 height 6
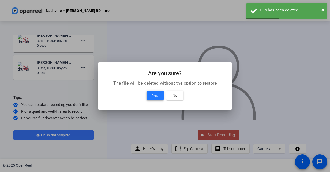
click at [154, 96] on span "Yes" at bounding box center [155, 95] width 6 height 6
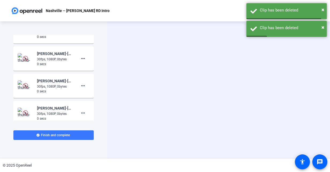
scroll to position [211, 0]
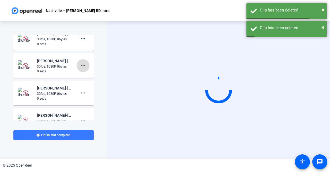
click at [81, 65] on mat-icon "more_horiz" at bounding box center [83, 66] width 6 height 6
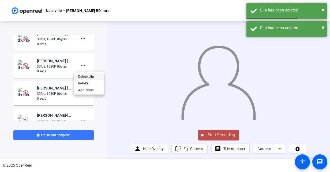
click at [81, 77] on span "Delete clip" at bounding box center [88, 77] width 21 height 6
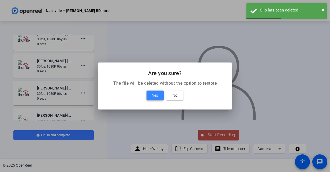
click at [150, 95] on span at bounding box center [154, 95] width 17 height 13
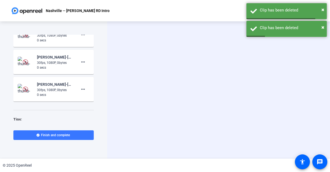
scroll to position [264, 0]
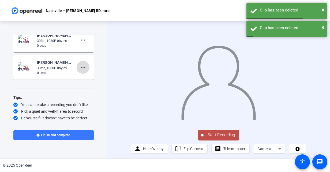
click at [80, 69] on mat-icon "more_horiz" at bounding box center [83, 67] width 6 height 6
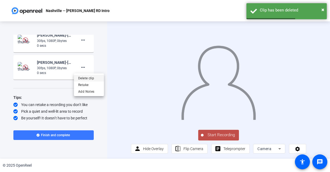
click at [80, 79] on span "Delete clip" at bounding box center [88, 78] width 21 height 6
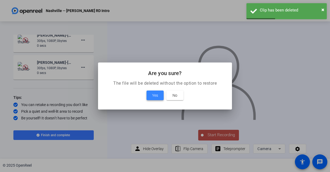
click at [151, 97] on span at bounding box center [154, 95] width 17 height 13
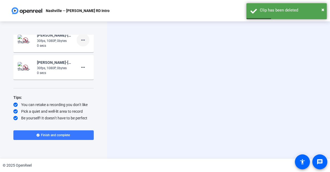
scroll to position [237, 0]
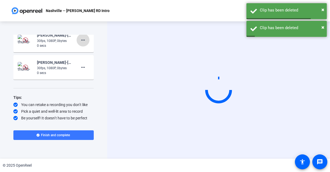
click at [80, 43] on mat-icon "more_horiz" at bounding box center [83, 40] width 6 height 6
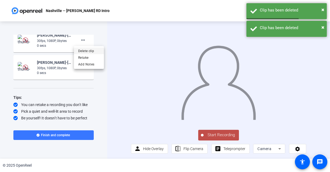
click at [84, 50] on span "Delete clip" at bounding box center [88, 51] width 21 height 6
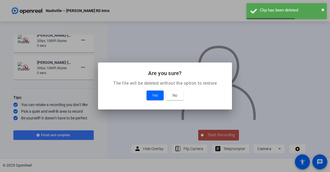
scroll to position [235, 0]
click at [157, 97] on span "Yes" at bounding box center [155, 95] width 6 height 6
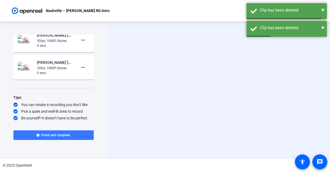
scroll to position [156, 0]
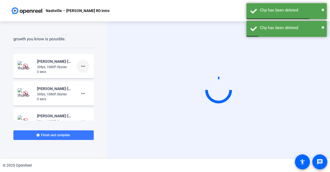
click at [82, 65] on mat-icon "more_horiz" at bounding box center [83, 66] width 6 height 6
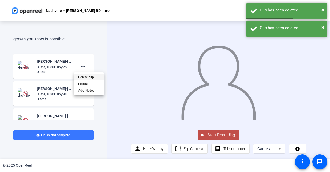
click at [83, 79] on span "Delete clip" at bounding box center [88, 77] width 21 height 6
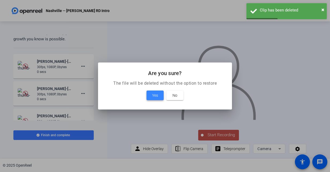
click at [154, 99] on span at bounding box center [154, 95] width 17 height 13
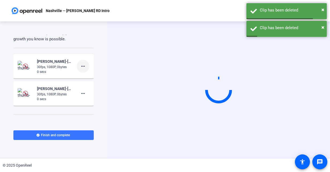
click at [77, 66] on span at bounding box center [83, 66] width 13 height 13
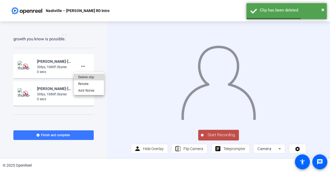
click at [80, 77] on span "Delete clip" at bounding box center [88, 77] width 21 height 6
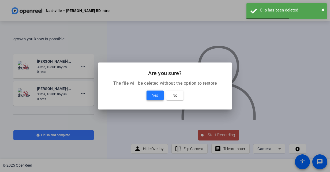
click at [148, 94] on span at bounding box center [154, 95] width 17 height 13
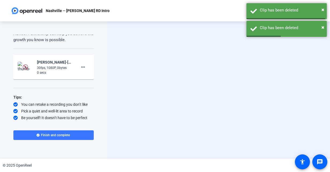
scroll to position [155, 0]
click at [79, 72] on span at bounding box center [83, 67] width 13 height 13
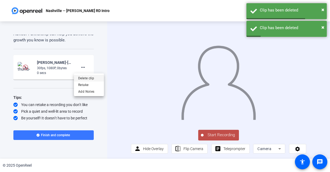
click at [85, 80] on span "Delete clip" at bounding box center [88, 78] width 21 height 6
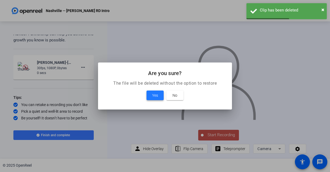
click at [152, 95] on span "Yes" at bounding box center [155, 95] width 6 height 6
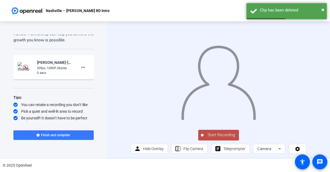
scroll to position [138, 0]
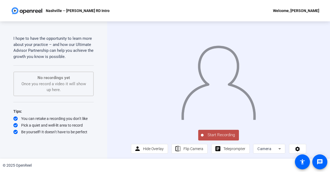
click at [220, 138] on span "Start Recording" at bounding box center [220, 135] width 35 height 6
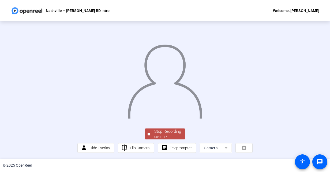
scroll to position [30, 0]
click at [172, 137] on div "00:00:18" at bounding box center [167, 137] width 27 height 5
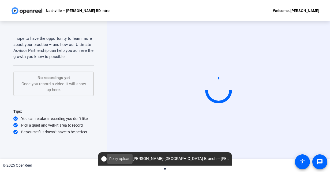
click at [116, 158] on span "Retry upload" at bounding box center [119, 159] width 21 height 6
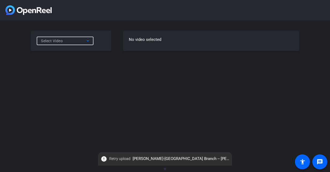
click at [77, 40] on div "Select Video" at bounding box center [63, 41] width 45 height 6
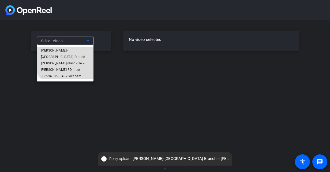
click at [67, 55] on span "[PERSON_NAME]-[GEOGRAPHIC_DATA] Branch -- [PERSON_NAME]-Nashville -- [PERSON_NA…" at bounding box center [65, 63] width 48 height 32
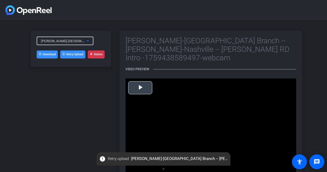
click at [140, 88] on span "Video Player" at bounding box center [140, 88] width 0 height 0
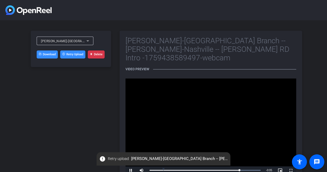
click at [101, 54] on button "Delete" at bounding box center [96, 55] width 17 height 8
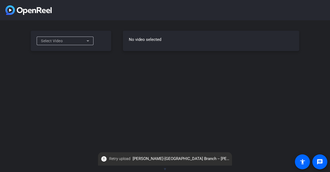
click at [83, 43] on div "Select Video" at bounding box center [63, 41] width 45 height 6
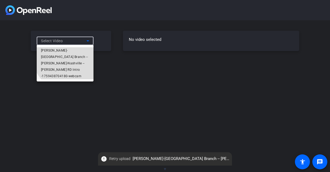
click at [77, 50] on span "[PERSON_NAME]-[GEOGRAPHIC_DATA] Branch -- [PERSON_NAME]-Nashville -- [PERSON_NA…" at bounding box center [65, 63] width 48 height 32
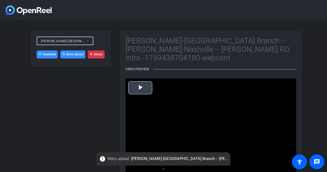
click at [140, 88] on span "Video Player" at bounding box center [140, 88] width 0 height 0
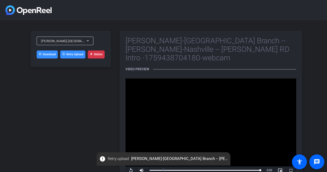
click at [95, 58] on button "Delete" at bounding box center [96, 55] width 17 height 8
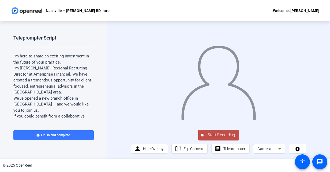
click at [215, 138] on span "Start Recording" at bounding box center [220, 135] width 35 height 6
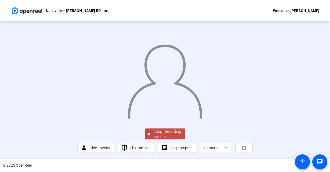
scroll to position [30, 0]
click at [174, 132] on div "Stop Recording" at bounding box center [167, 132] width 27 height 6
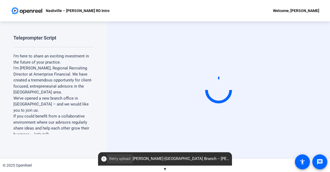
click at [113, 159] on span "Retry upload" at bounding box center [119, 159] width 21 height 6
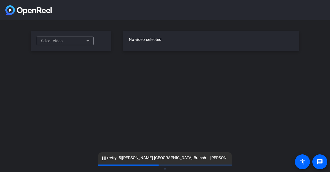
click at [50, 41] on span "Select Video" at bounding box center [52, 41] width 22 height 4
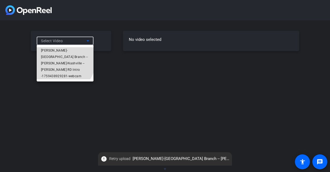
click at [52, 56] on span "Chris Porod-Nashville Branch -- Chris P-Nashville -- Chris Porod RD Intro -1759…" at bounding box center [65, 63] width 48 height 32
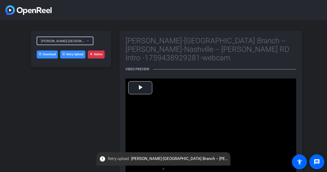
click at [58, 41] on span "[PERSON_NAME]-[GEOGRAPHIC_DATA] Branch -- [PERSON_NAME]-Nashville -- [PERSON_NA…" at bounding box center [142, 41] width 203 height 4
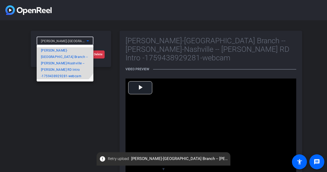
click at [55, 48] on span "[PERSON_NAME]-[GEOGRAPHIC_DATA] Branch -- [PERSON_NAME]-Nashville -- [PERSON_NA…" at bounding box center [65, 63] width 48 height 32
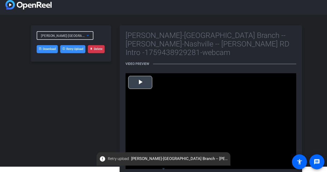
scroll to position [10, 0]
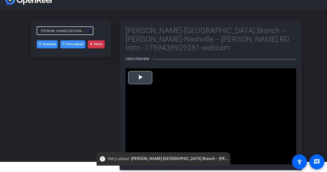
click at [140, 78] on span "Video Player" at bounding box center [140, 78] width 0 height 0
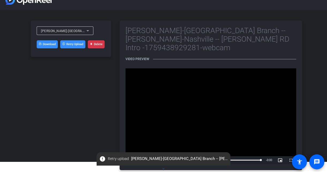
click at [95, 42] on button "Delete" at bounding box center [96, 44] width 17 height 8
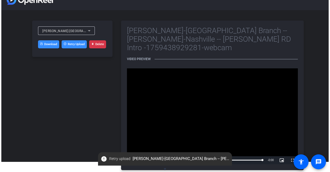
scroll to position [0, 0]
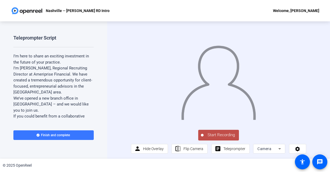
click at [204, 134] on button "Start Recording" at bounding box center [218, 135] width 41 height 11
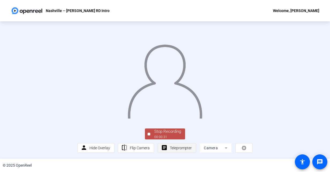
scroll to position [30, 0]
click at [171, 131] on div "Stop Recording" at bounding box center [167, 132] width 27 height 6
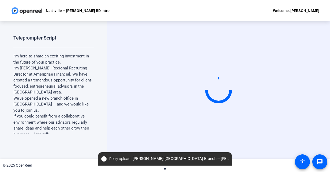
click at [118, 161] on span "Retry upload" at bounding box center [119, 159] width 21 height 6
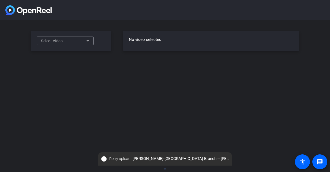
click at [82, 38] on div "Select Video" at bounding box center [63, 41] width 45 height 6
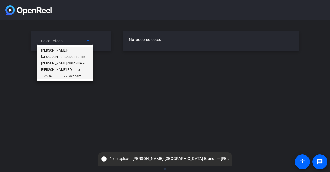
click at [71, 50] on span "[PERSON_NAME]-[GEOGRAPHIC_DATA] Branch -- [PERSON_NAME]-Nashville -- [PERSON_NA…" at bounding box center [65, 63] width 48 height 32
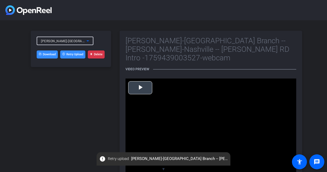
click at [140, 88] on span "Video Player" at bounding box center [140, 88] width 0 height 0
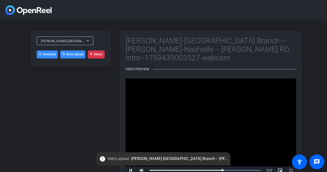
click at [99, 54] on button "Delete" at bounding box center [96, 55] width 17 height 8
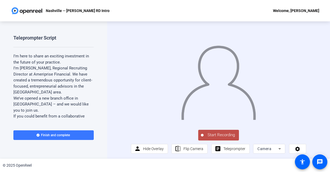
click at [222, 138] on span "Start Recording" at bounding box center [220, 135] width 35 height 6
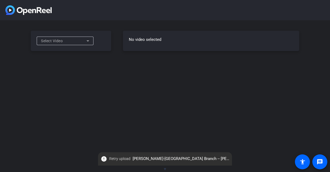
click at [87, 43] on icon at bounding box center [88, 41] width 6 height 6
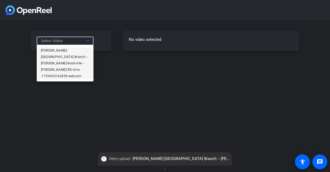
click at [72, 51] on span "[PERSON_NAME]-[GEOGRAPHIC_DATA] Branch -- [PERSON_NAME]-Nashville -- [PERSON_NA…" at bounding box center [65, 63] width 48 height 32
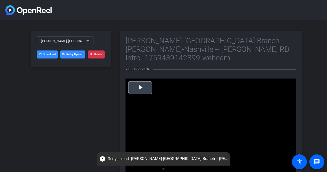
click at [140, 88] on span "Video Player" at bounding box center [140, 88] width 0 height 0
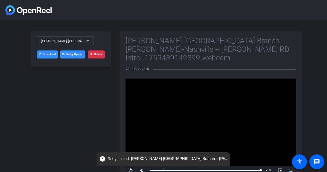
click at [102, 55] on button "Delete" at bounding box center [96, 55] width 17 height 8
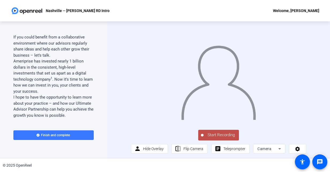
scroll to position [134, 0]
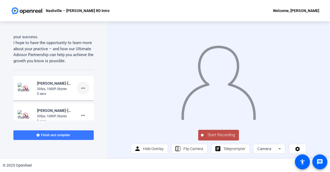
click at [77, 87] on span at bounding box center [83, 88] width 13 height 13
click at [82, 100] on span "Delete clip" at bounding box center [88, 99] width 21 height 6
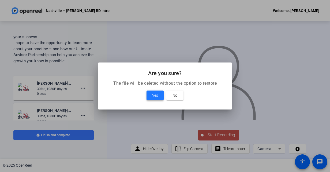
click at [158, 94] on span at bounding box center [154, 95] width 17 height 13
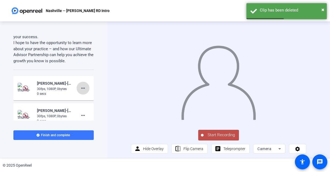
click at [83, 87] on mat-icon "more_horiz" at bounding box center [83, 88] width 6 height 6
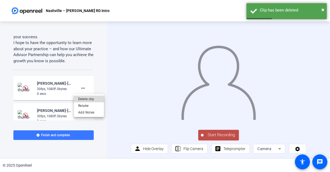
click at [80, 100] on span "Delete clip" at bounding box center [88, 99] width 21 height 6
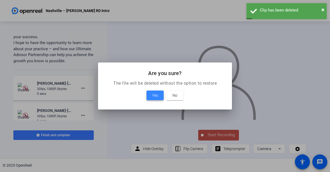
click at [149, 97] on span at bounding box center [154, 95] width 17 height 13
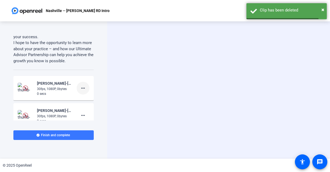
click at [84, 88] on span at bounding box center [83, 88] width 13 height 13
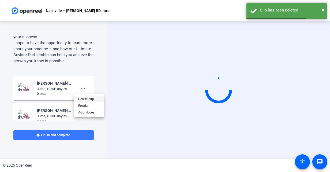
click at [83, 101] on span "Delete clip" at bounding box center [88, 99] width 21 height 6
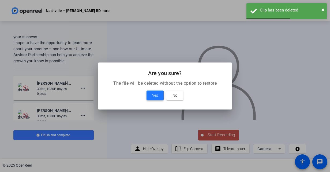
click at [161, 95] on span at bounding box center [154, 95] width 17 height 13
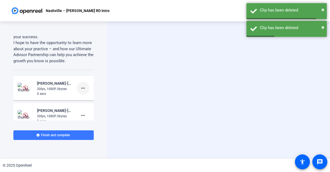
click at [81, 87] on mat-icon "more_horiz" at bounding box center [83, 88] width 6 height 6
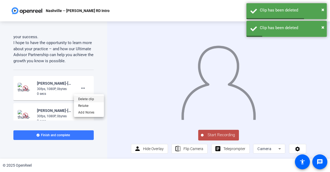
click at [86, 99] on span "Delete clip" at bounding box center [88, 99] width 21 height 6
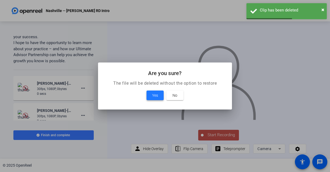
click at [153, 95] on span "Yes" at bounding box center [155, 95] width 6 height 6
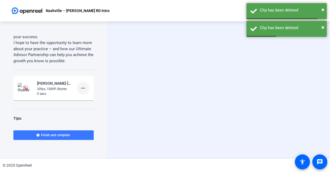
click at [82, 89] on mat-icon "more_horiz" at bounding box center [83, 88] width 6 height 6
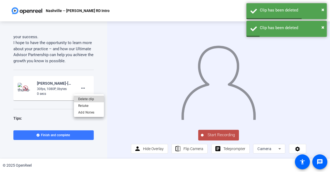
click at [85, 98] on span "Delete clip" at bounding box center [88, 99] width 21 height 6
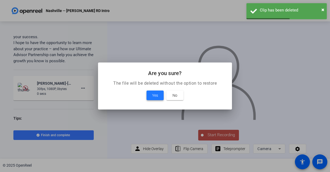
click at [150, 96] on span at bounding box center [154, 95] width 17 height 13
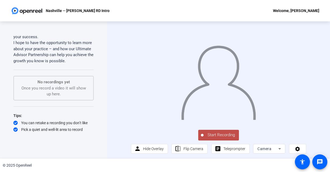
click at [224, 138] on span "Start Recording" at bounding box center [220, 135] width 35 height 6
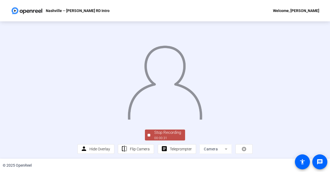
scroll to position [30, 0]
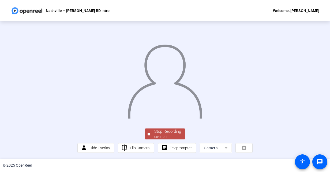
click at [163, 133] on div "Stop Recording" at bounding box center [167, 132] width 27 height 6
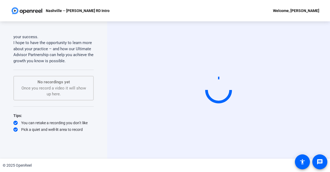
scroll to position [0, 0]
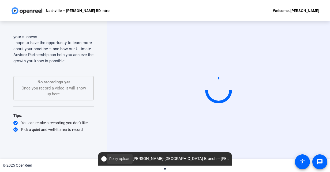
click at [113, 158] on span "Retry upload" at bounding box center [119, 159] width 21 height 6
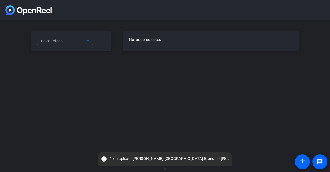
click at [70, 39] on div "Select Video" at bounding box center [63, 41] width 45 height 6
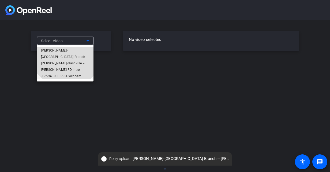
click at [66, 50] on span "[PERSON_NAME]-[GEOGRAPHIC_DATA] Branch -- [PERSON_NAME]-Nashville -- [PERSON_NA…" at bounding box center [65, 63] width 48 height 32
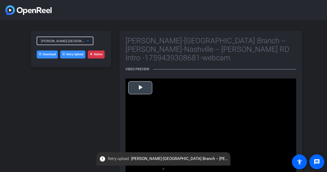
click at [140, 88] on span "Video Player" at bounding box center [140, 88] width 0 height 0
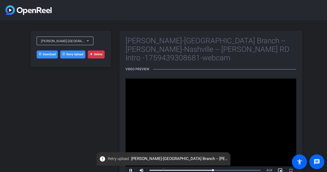
click at [95, 56] on button "Delete" at bounding box center [96, 55] width 17 height 8
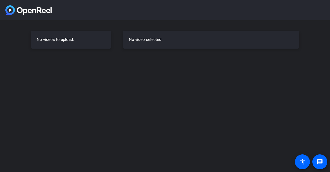
click at [186, 117] on div "No videos to upload. No video selected" at bounding box center [165, 86] width 330 height 172
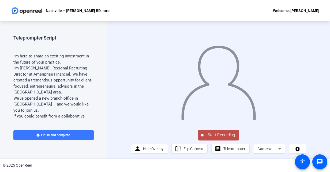
click at [212, 138] on span "Start Recording" at bounding box center [220, 135] width 35 height 6
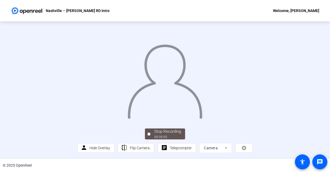
scroll to position [30, 0]
click at [161, 130] on div "Stop Recording" at bounding box center [167, 132] width 27 height 6
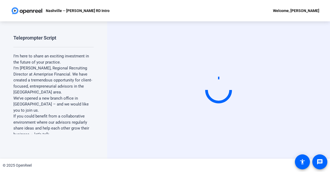
scroll to position [0, 0]
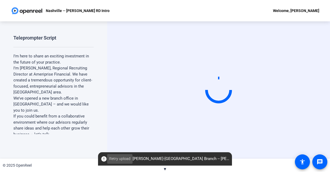
click at [111, 161] on span "Retry upload" at bounding box center [119, 159] width 21 height 6
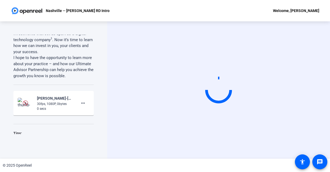
scroll to position [141, 0]
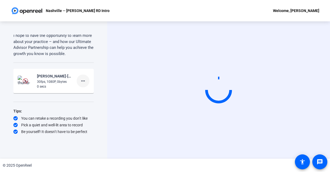
click at [82, 82] on mat-icon "more_horiz" at bounding box center [83, 81] width 6 height 6
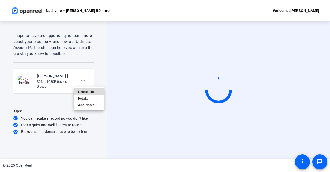
click at [84, 93] on span "Delete clip" at bounding box center [88, 92] width 21 height 6
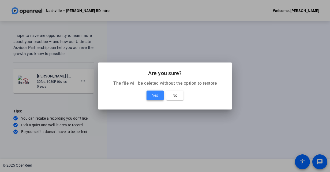
click at [149, 93] on span at bounding box center [154, 95] width 17 height 13
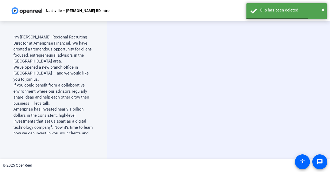
scroll to position [0, 0]
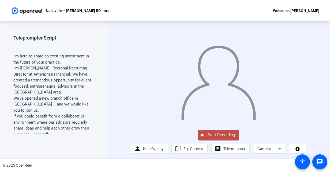
click at [223, 138] on span "Start Recording" at bounding box center [220, 135] width 35 height 6
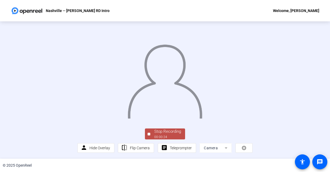
scroll to position [30, 0]
click at [156, 136] on div "00:00:26" at bounding box center [167, 137] width 27 height 5
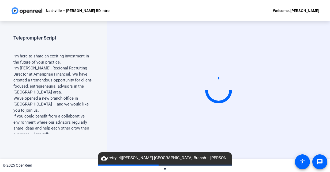
click at [105, 158] on mat-icon "cloud_upload" at bounding box center [104, 158] width 6 height 6
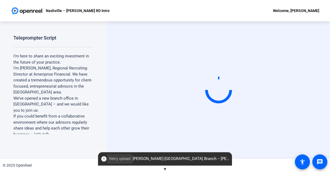
click at [113, 157] on span "Retry upload" at bounding box center [119, 159] width 21 height 6
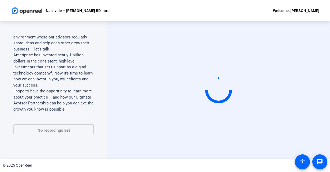
scroll to position [85, 0]
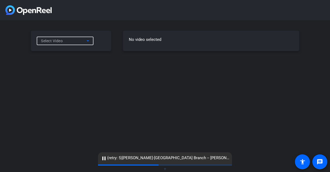
click at [81, 41] on div "Select Video" at bounding box center [63, 41] width 45 height 6
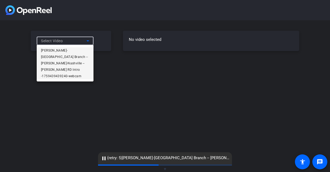
click at [71, 50] on span "[PERSON_NAME]-[GEOGRAPHIC_DATA] Branch -- [PERSON_NAME]-Nashville -- [PERSON_NA…" at bounding box center [65, 63] width 48 height 32
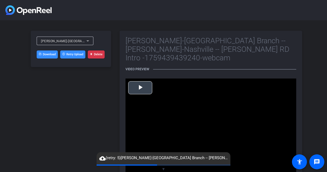
click at [140, 88] on span "Video Player" at bounding box center [140, 88] width 0 height 0
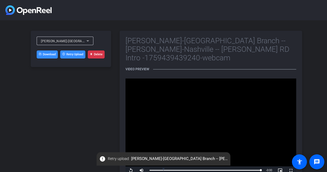
click at [95, 55] on button "Delete" at bounding box center [96, 55] width 17 height 8
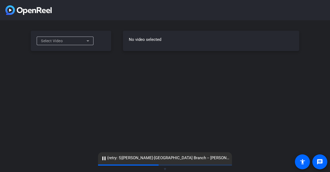
click at [71, 41] on div "Select Video" at bounding box center [63, 41] width 45 height 6
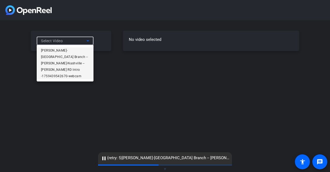
click at [65, 51] on span "[PERSON_NAME]-[GEOGRAPHIC_DATA] Branch -- [PERSON_NAME]-Nashville -- [PERSON_NA…" at bounding box center [65, 63] width 48 height 32
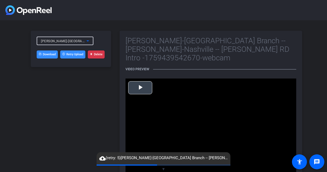
click at [140, 88] on span "Video Player" at bounding box center [140, 88] width 0 height 0
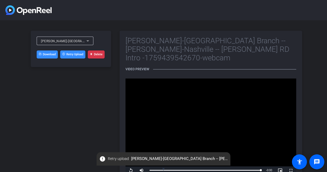
click at [98, 55] on button "Delete" at bounding box center [96, 55] width 17 height 8
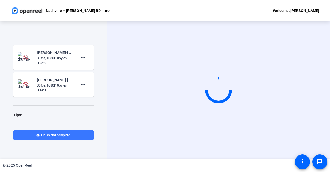
scroll to position [182, 0]
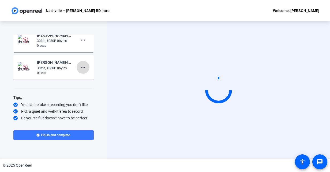
click at [80, 65] on mat-icon "more_horiz" at bounding box center [83, 67] width 6 height 6
click at [82, 80] on span "Delete clip" at bounding box center [88, 78] width 21 height 6
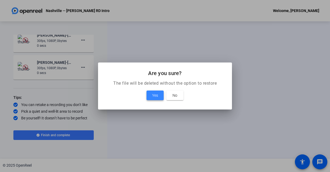
click at [149, 94] on span at bounding box center [154, 95] width 17 height 13
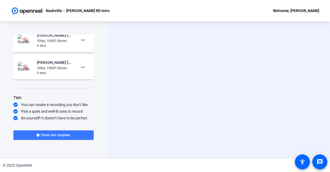
scroll to position [155, 0]
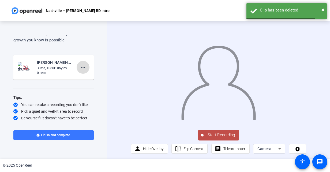
click at [83, 66] on span at bounding box center [83, 67] width 13 height 13
click at [85, 77] on span "Delete clip" at bounding box center [88, 78] width 21 height 6
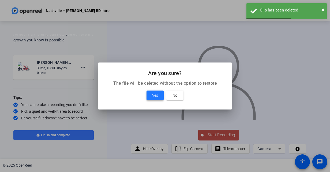
click at [152, 97] on span "Yes" at bounding box center [155, 95] width 6 height 6
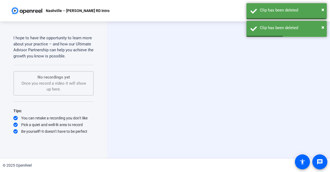
scroll to position [138, 0]
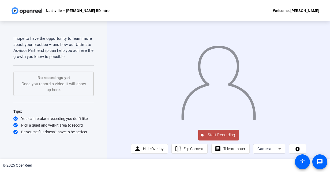
click at [215, 136] on span "Start Recording" at bounding box center [220, 135] width 35 height 6
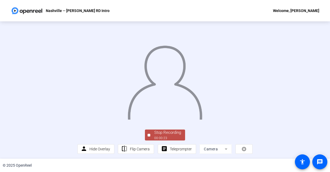
click at [250, 122] on div at bounding box center [164, 75] width 175 height 98
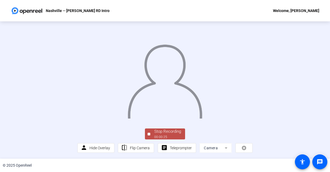
click at [170, 133] on div "Stop Recording" at bounding box center [167, 132] width 27 height 6
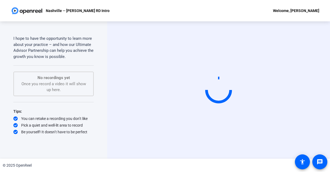
scroll to position [0, 0]
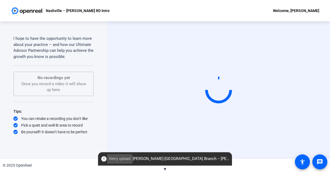
click at [108, 159] on span at bounding box center [119, 159] width 25 height 13
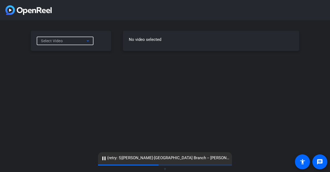
click at [75, 41] on div "Select Video" at bounding box center [63, 41] width 45 height 6
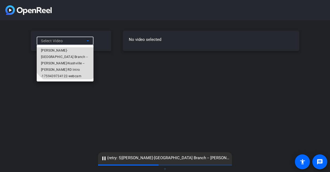
click at [67, 48] on span "Chris Porod-Nashville Branch -- Chris P-Nashville -- Chris Porod RD Intro -1759…" at bounding box center [65, 63] width 48 height 32
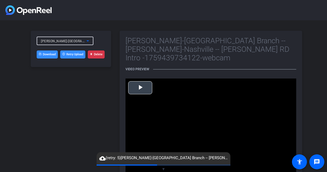
click at [140, 88] on span "Video Player" at bounding box center [140, 88] width 0 height 0
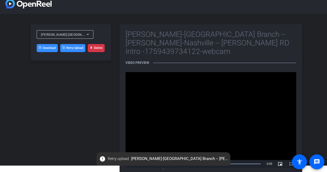
scroll to position [10, 0]
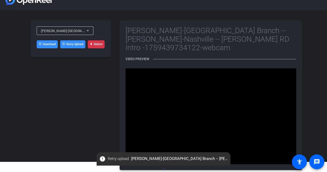
click at [93, 41] on button "Delete" at bounding box center [96, 44] width 17 height 8
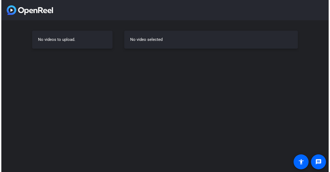
scroll to position [0, 0]
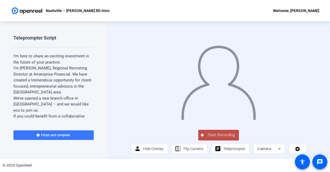
click at [228, 138] on span "Start Recording" at bounding box center [220, 135] width 35 height 6
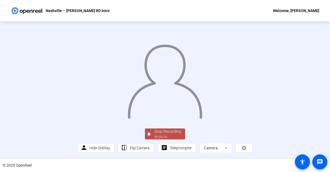
scroll to position [30, 0]
click at [167, 133] on div "Stop Recording" at bounding box center [167, 132] width 27 height 6
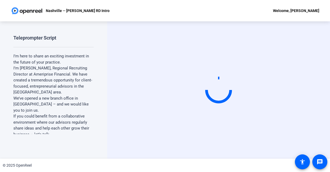
scroll to position [0, 0]
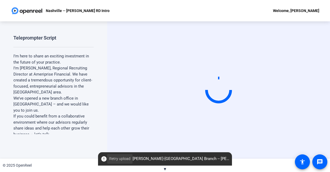
click at [120, 156] on span "Retry upload" at bounding box center [119, 159] width 21 height 6
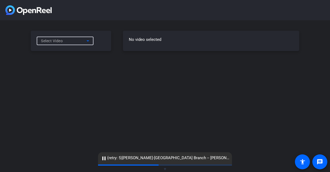
click at [65, 40] on div "Select Video" at bounding box center [63, 41] width 45 height 6
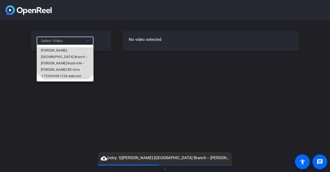
click at [66, 48] on span "[PERSON_NAME]-[GEOGRAPHIC_DATA] Branch -- [PERSON_NAME]-Nashville -- [PERSON_NA…" at bounding box center [65, 63] width 48 height 32
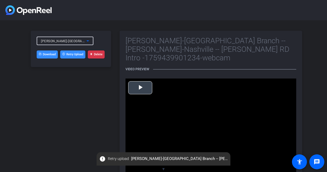
click at [140, 88] on span "Video Player" at bounding box center [140, 88] width 0 height 0
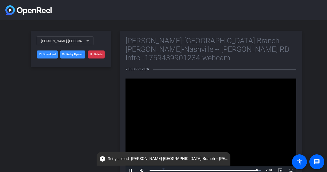
click at [100, 56] on button "Delete" at bounding box center [96, 55] width 17 height 8
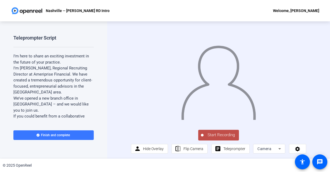
click at [221, 137] on span "Start Recording" at bounding box center [220, 135] width 35 height 6
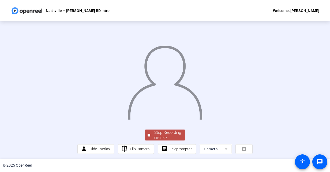
scroll to position [30, 0]
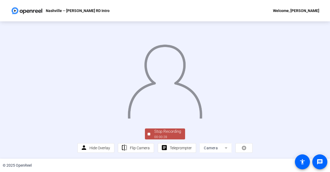
click at [158, 131] on div "Stop Recording" at bounding box center [167, 132] width 27 height 6
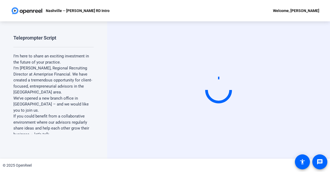
scroll to position [0, 0]
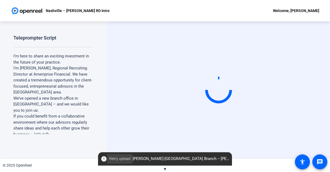
click at [115, 158] on span "Retry upload" at bounding box center [119, 159] width 21 height 6
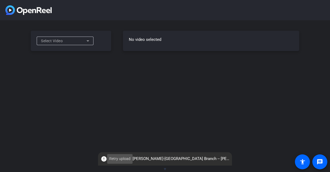
click at [123, 160] on span "Retry upload" at bounding box center [119, 159] width 21 height 6
click at [118, 159] on span "Retry upload" at bounding box center [119, 159] width 21 height 6
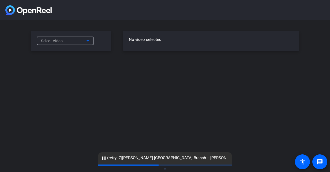
click at [74, 41] on div "Select Video" at bounding box center [63, 41] width 45 height 6
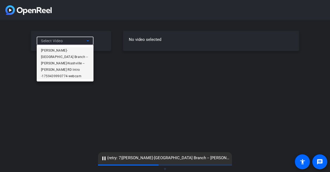
click at [70, 48] on span "[PERSON_NAME]-[GEOGRAPHIC_DATA] Branch -- [PERSON_NAME]-Nashville -- [PERSON_NA…" at bounding box center [65, 63] width 48 height 32
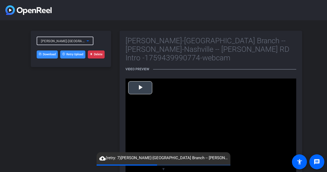
click at [140, 88] on span "Video Player" at bounding box center [140, 88] width 0 height 0
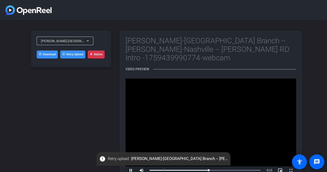
click at [104, 54] on button "Delete" at bounding box center [96, 55] width 17 height 8
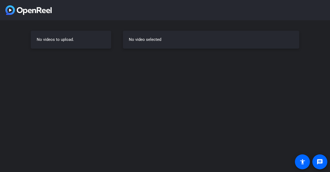
click at [77, 94] on div "No videos to upload. No video selected" at bounding box center [165, 86] width 330 height 172
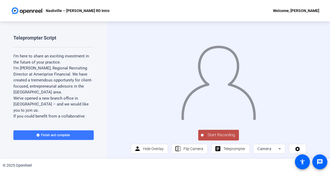
click at [216, 136] on span "Start Recording" at bounding box center [220, 135] width 35 height 6
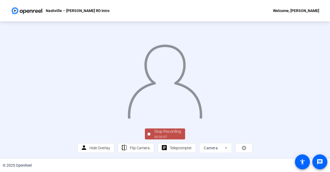
scroll to position [27, 0]
click at [172, 135] on div "Stop Recording" at bounding box center [167, 132] width 27 height 6
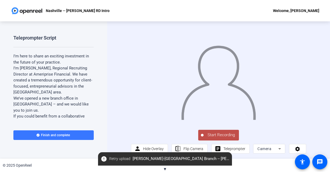
click at [105, 161] on mat-icon "error" at bounding box center [104, 159] width 6 height 6
click at [218, 138] on span "Start Recording" at bounding box center [220, 135] width 35 height 6
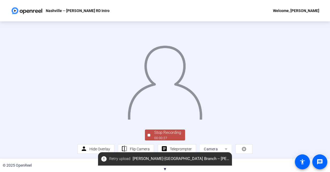
click at [93, 123] on div at bounding box center [164, 75] width 175 height 98
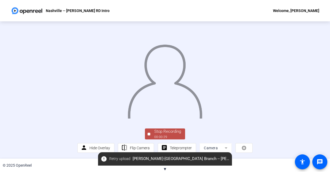
click at [176, 129] on div "Stop Recording" at bounding box center [167, 132] width 27 height 6
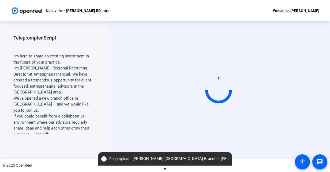
scroll to position [0, 0]
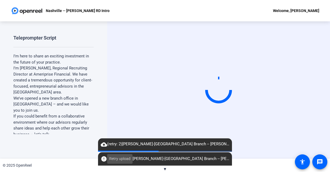
click at [112, 160] on span "Retry upload" at bounding box center [119, 159] width 21 height 6
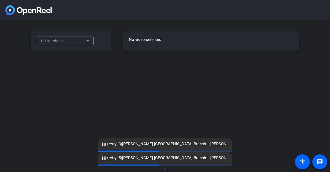
click at [79, 43] on div "Select Video" at bounding box center [63, 41] width 45 height 6
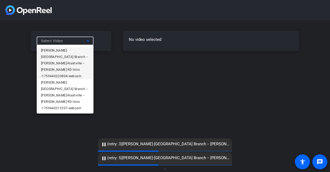
click at [73, 50] on span "[PERSON_NAME]-[GEOGRAPHIC_DATA] Branch -- [PERSON_NAME]-Nashville -- [PERSON_NA…" at bounding box center [65, 63] width 48 height 32
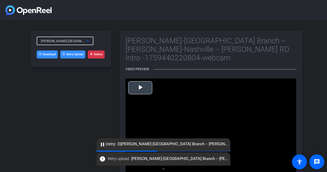
click at [140, 88] on span "Video Player" at bounding box center [140, 88] width 0 height 0
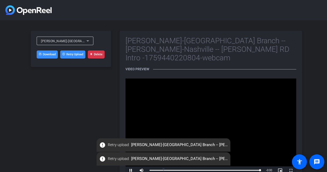
click at [89, 40] on icon at bounding box center [88, 41] width 6 height 6
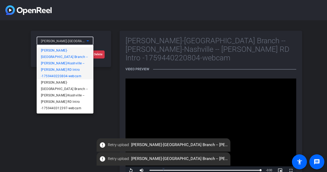
click at [83, 48] on span "[PERSON_NAME]-[GEOGRAPHIC_DATA] Branch -- [PERSON_NAME]-Nashville -- [PERSON_NA…" at bounding box center [65, 63] width 48 height 32
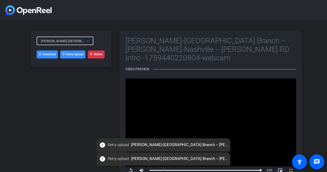
click at [99, 56] on button "Delete" at bounding box center [96, 55] width 17 height 8
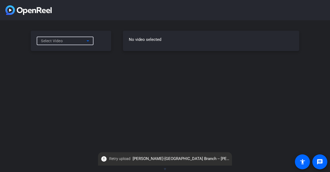
click at [84, 42] on div "Select Video" at bounding box center [63, 41] width 45 height 6
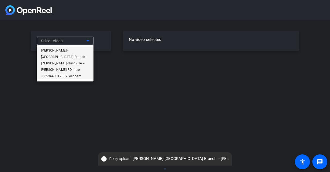
click at [78, 49] on span "[PERSON_NAME]-[GEOGRAPHIC_DATA] Branch -- [PERSON_NAME]-Nashville -- [PERSON_NA…" at bounding box center [65, 63] width 48 height 32
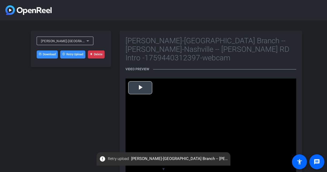
click at [140, 88] on span "Video Player" at bounding box center [140, 88] width 0 height 0
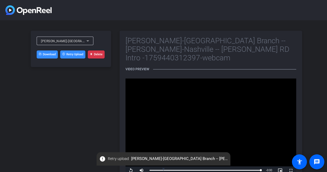
click at [95, 54] on button "Delete" at bounding box center [96, 55] width 17 height 8
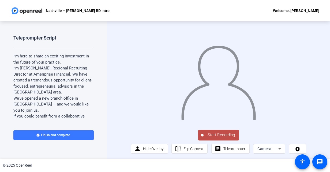
click at [215, 136] on span "Start Recording" at bounding box center [220, 135] width 35 height 6
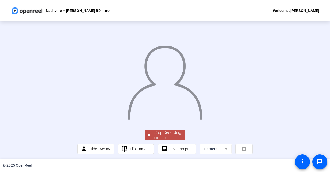
click at [83, 120] on div at bounding box center [164, 75] width 175 height 98
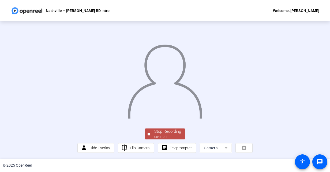
scroll to position [30, 0]
click at [160, 127] on div "Stop Recording 00:00:32 person Hide Overlay flip Flip Camera article Teleprompt…" at bounding box center [164, 89] width 175 height 128
click at [159, 131] on div "Stop Recording" at bounding box center [167, 132] width 27 height 6
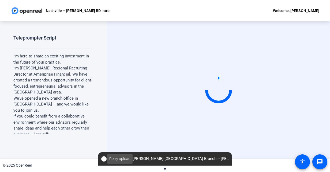
click at [126, 157] on span "Retry upload" at bounding box center [119, 159] width 21 height 6
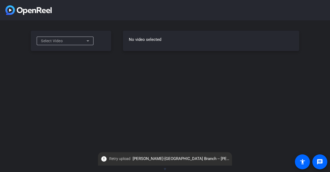
click at [81, 37] on div "Select Video" at bounding box center [65, 41] width 48 height 9
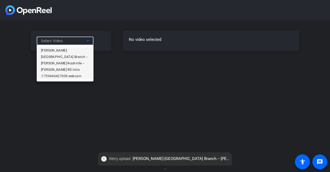
click at [71, 49] on span "[PERSON_NAME]-[GEOGRAPHIC_DATA] Branch -- [PERSON_NAME]-Nashville -- [PERSON_NA…" at bounding box center [65, 63] width 48 height 32
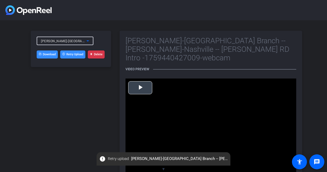
click at [140, 88] on span "Video Player" at bounding box center [140, 88] width 0 height 0
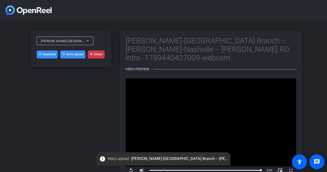
click at [97, 54] on button "Delete" at bounding box center [96, 55] width 17 height 8
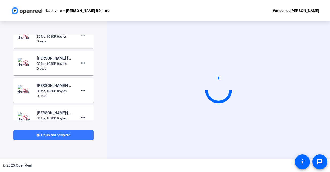
scroll to position [268, 0]
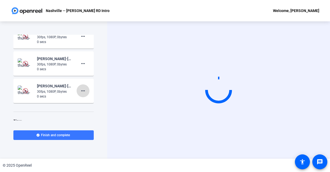
click at [80, 92] on mat-icon "more_horiz" at bounding box center [83, 91] width 6 height 6
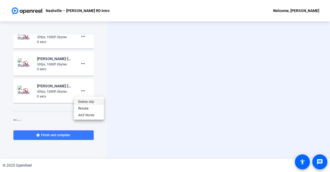
click at [83, 101] on span "Delete clip" at bounding box center [88, 102] width 21 height 6
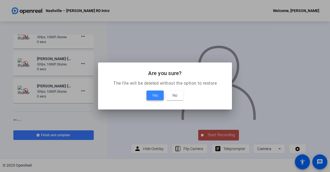
click at [150, 97] on span at bounding box center [154, 95] width 17 height 13
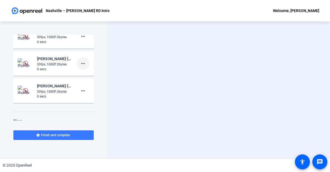
scroll to position [264, 0]
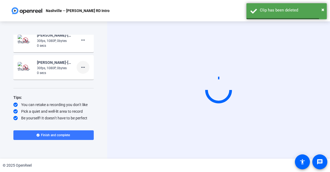
click at [81, 67] on mat-icon "more_horiz" at bounding box center [83, 67] width 6 height 6
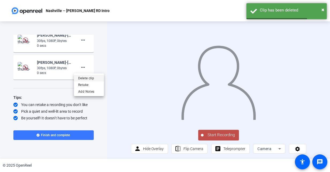
click at [88, 77] on span "Delete clip" at bounding box center [88, 78] width 21 height 6
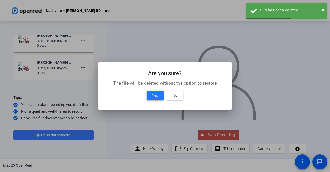
click at [153, 92] on span at bounding box center [154, 95] width 17 height 13
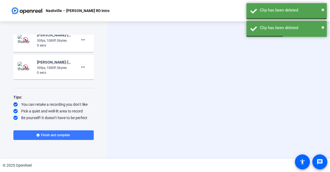
scroll to position [237, 0]
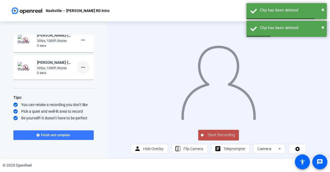
click at [82, 65] on mat-icon "more_horiz" at bounding box center [83, 67] width 6 height 6
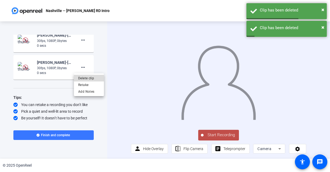
click at [85, 77] on span "Delete clip" at bounding box center [88, 78] width 21 height 6
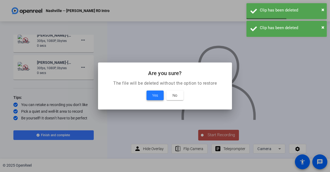
click at [149, 94] on span at bounding box center [154, 95] width 17 height 13
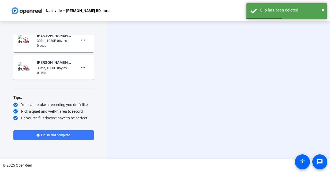
scroll to position [209, 0]
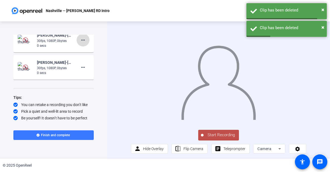
click at [82, 43] on mat-icon "more_horiz" at bounding box center [83, 40] width 6 height 6
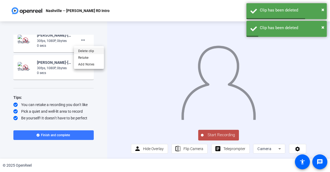
click at [90, 50] on span "Delete clip" at bounding box center [88, 51] width 21 height 6
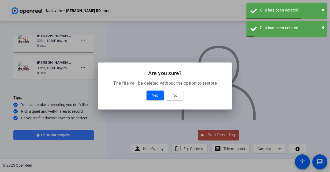
scroll to position [208, 0]
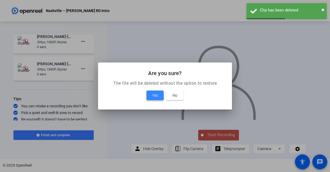
click at [153, 96] on span "Yes" at bounding box center [155, 95] width 6 height 6
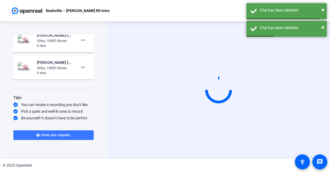
scroll to position [155, 0]
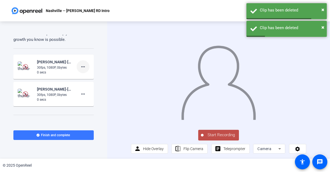
click at [80, 70] on mat-icon "more_horiz" at bounding box center [83, 67] width 6 height 6
click at [90, 78] on span "Delete clip" at bounding box center [88, 78] width 21 height 6
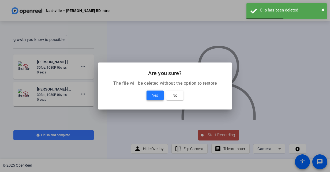
click at [150, 95] on span at bounding box center [154, 95] width 17 height 13
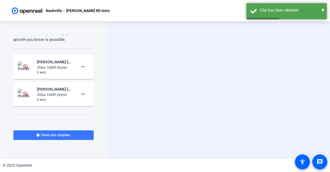
scroll to position [155, 0]
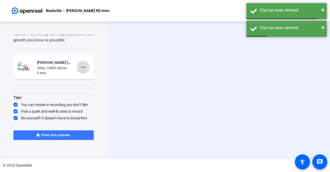
click at [86, 71] on span at bounding box center [83, 67] width 13 height 13
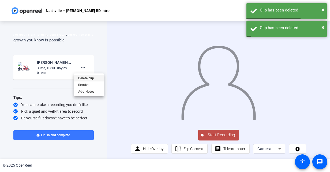
click at [90, 81] on span "Delete clip" at bounding box center [88, 78] width 21 height 6
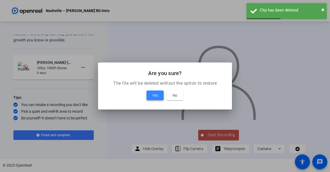
click at [151, 96] on span at bounding box center [154, 95] width 17 height 13
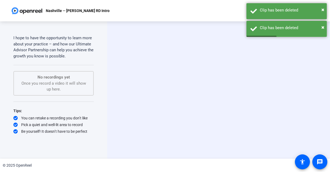
scroll to position [138, 0]
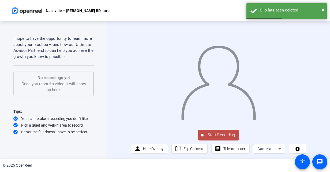
click at [216, 136] on span "Start Recording" at bounding box center [220, 135] width 35 height 6
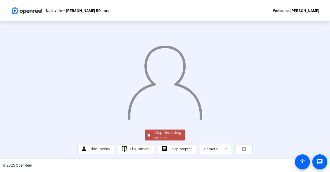
click at [127, 120] on img at bounding box center [165, 80] width 76 height 79
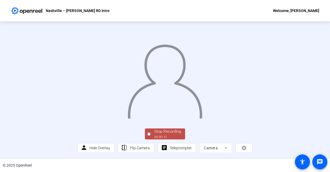
click at [178, 136] on div "00:00:31" at bounding box center [167, 137] width 27 height 5
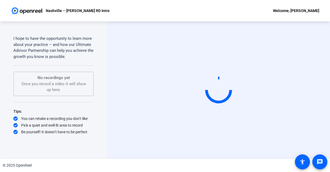
scroll to position [0, 0]
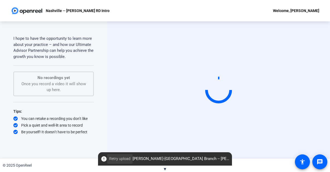
click at [125, 157] on span "Retry upload" at bounding box center [119, 159] width 21 height 6
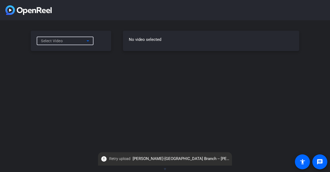
click at [85, 42] on icon at bounding box center [88, 41] width 6 height 6
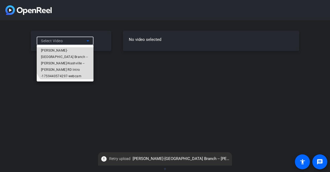
click at [81, 50] on span "[PERSON_NAME]-[GEOGRAPHIC_DATA] Branch -- [PERSON_NAME]-Nashville -- [PERSON_NA…" at bounding box center [65, 63] width 48 height 32
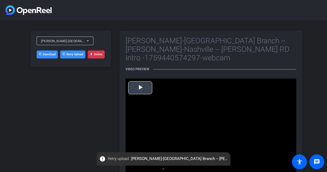
click at [140, 88] on span "Video Player" at bounding box center [140, 88] width 0 height 0
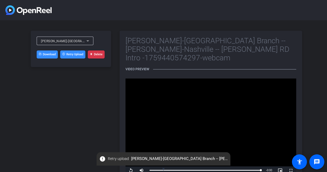
click at [92, 55] on icon at bounding box center [91, 54] width 3 height 3
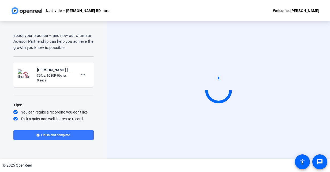
scroll to position [155, 0]
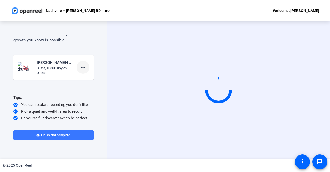
click at [80, 69] on mat-icon "more_horiz" at bounding box center [83, 67] width 6 height 6
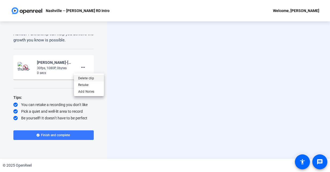
click at [82, 80] on span "Delete clip" at bounding box center [88, 78] width 21 height 6
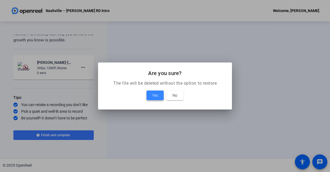
click at [155, 94] on span "Yes" at bounding box center [155, 95] width 6 height 6
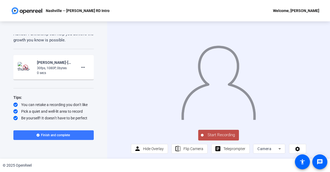
scroll to position [138, 0]
